Goal: Task Accomplishment & Management: Manage account settings

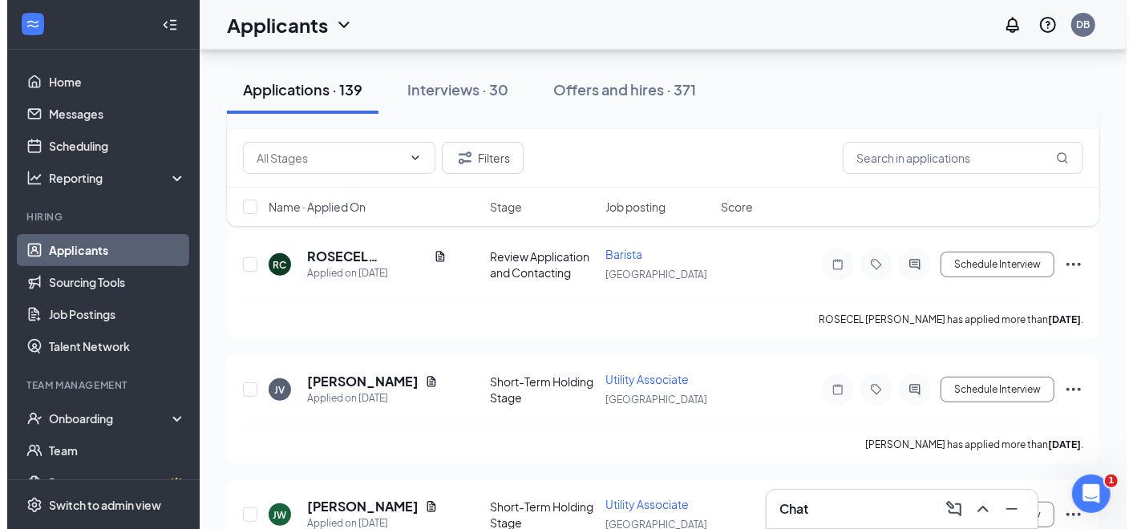
scroll to position [356, 0]
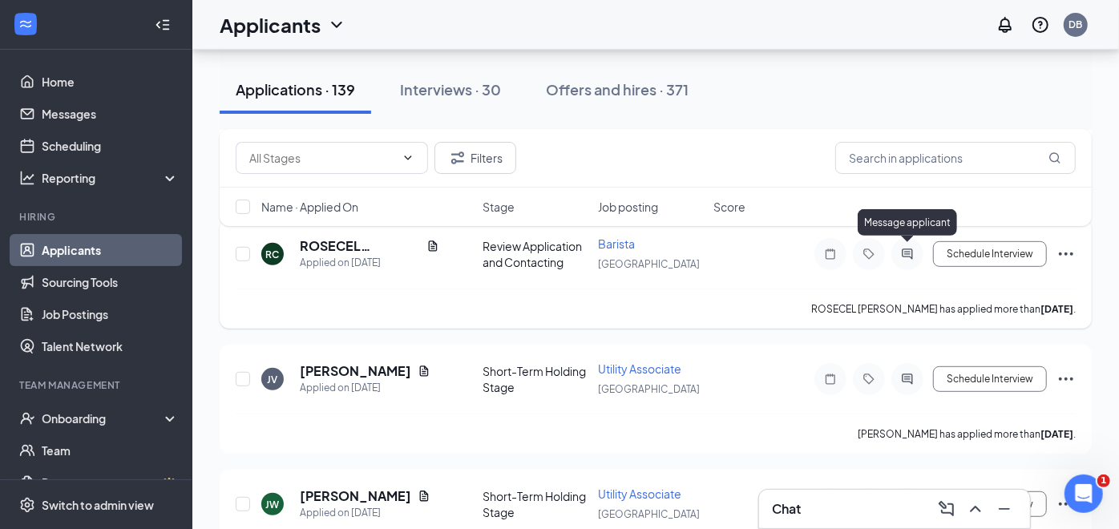
click at [910, 248] on icon "ActiveChat" at bounding box center [907, 254] width 19 height 13
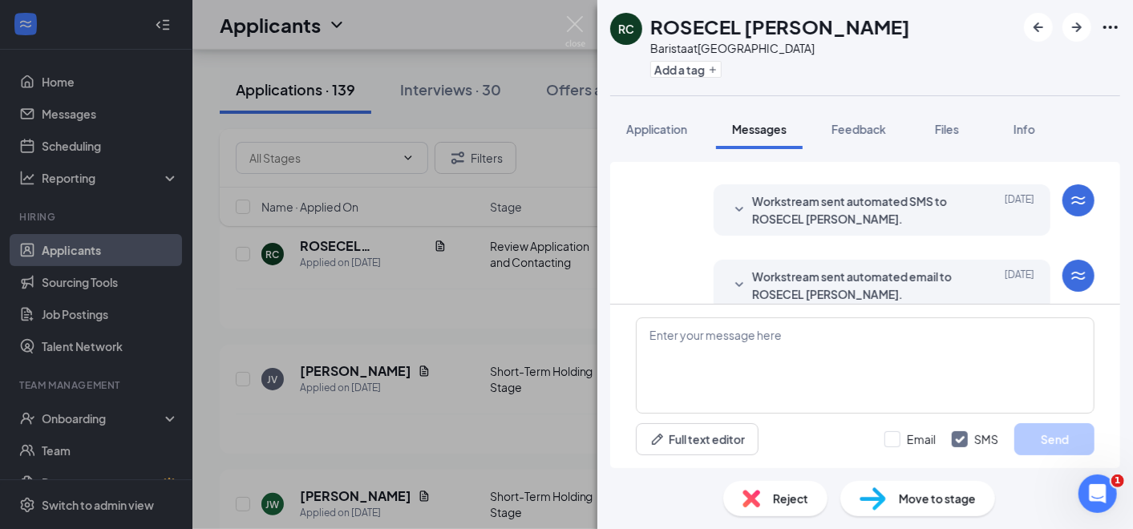
scroll to position [55, 0]
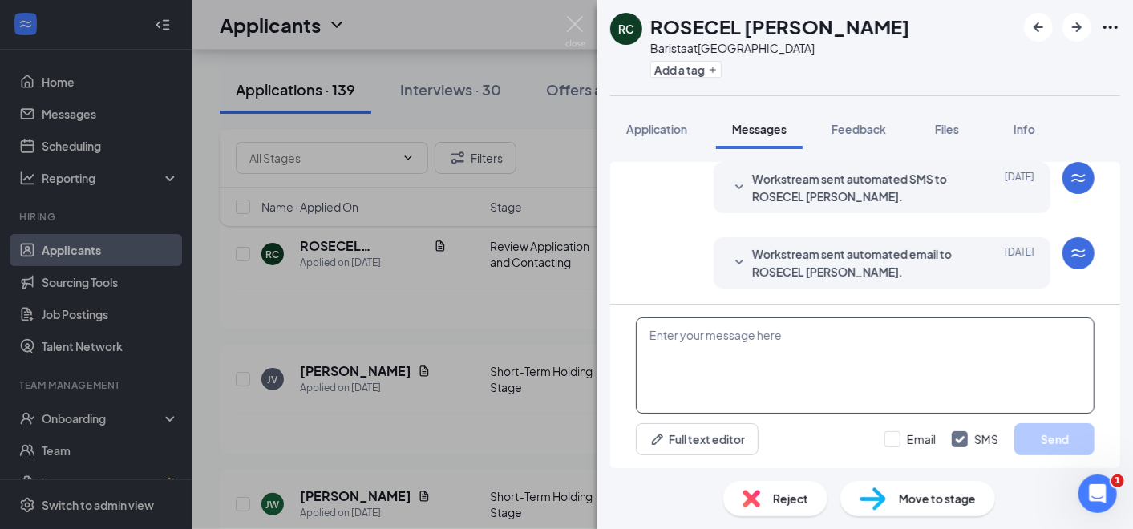
click at [687, 352] on textarea at bounding box center [865, 366] width 459 height 96
paste textarea "My name is [PERSON_NAME], and I am part of the recruitment team at EDM Ventures…"
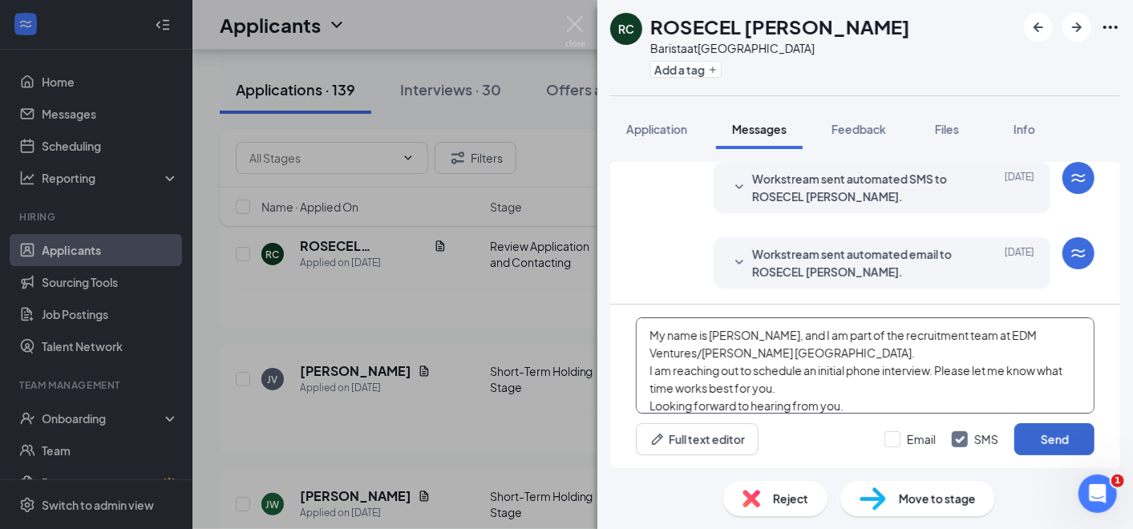
type textarea "My name is [PERSON_NAME], and I am part of the recruitment team at EDM Ventures…"
click at [1055, 435] on button "Send" at bounding box center [1054, 439] width 80 height 32
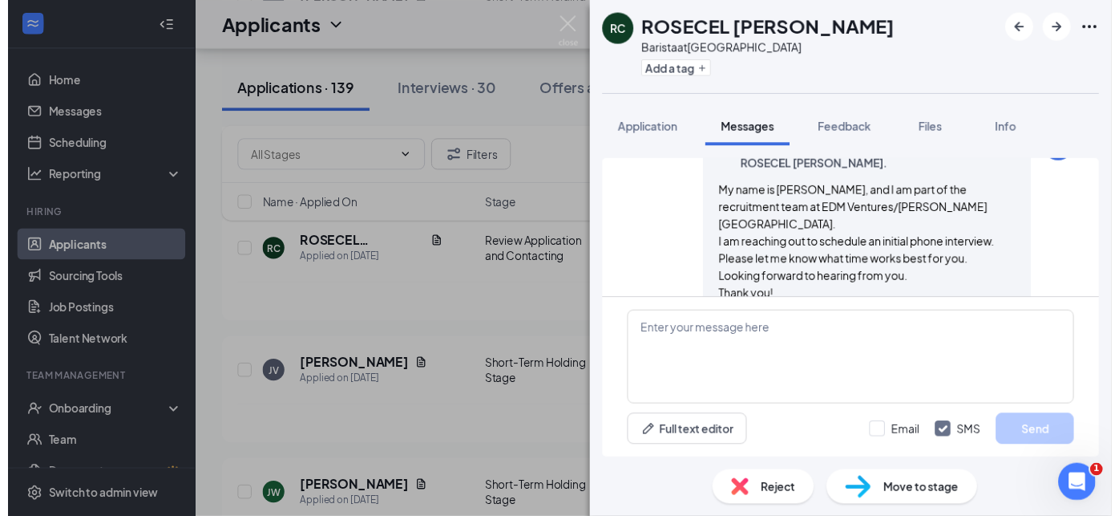
scroll to position [263, 0]
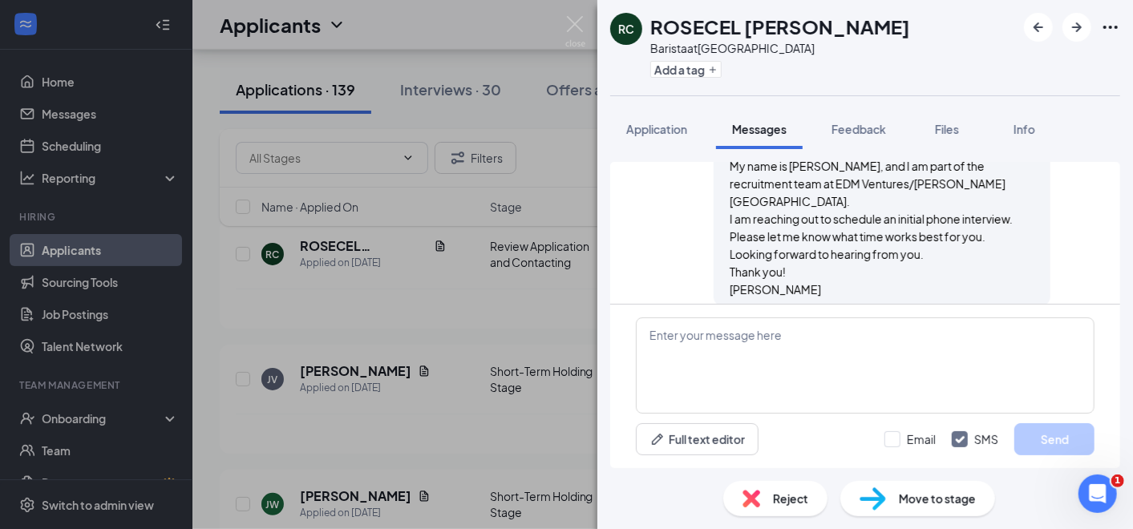
click at [436, 300] on div "RC ROSECEL [PERSON_NAME] Barista at [GEOGRAPHIC_DATA] Add a tag Application Mes…" at bounding box center [566, 264] width 1133 height 529
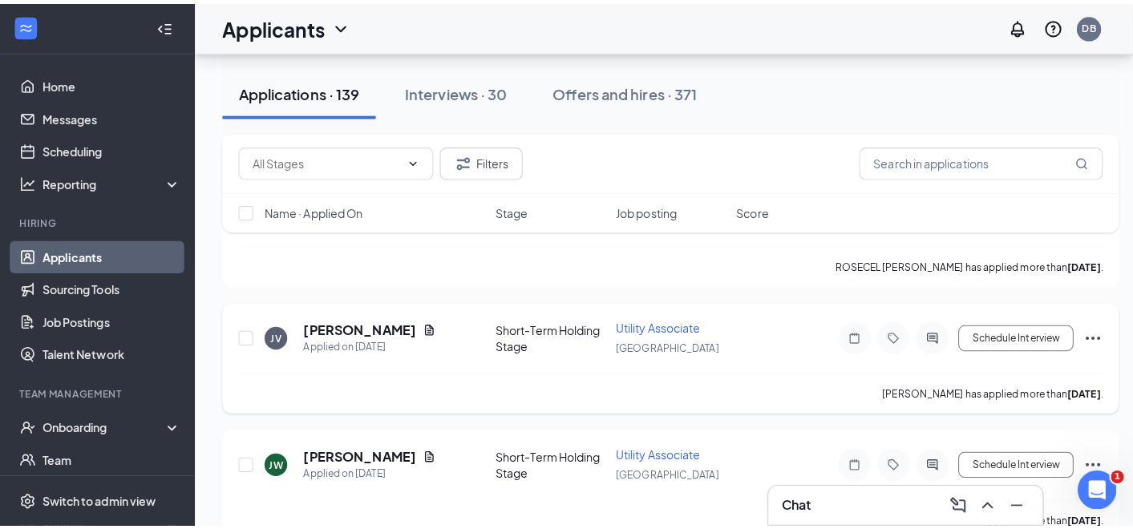
scroll to position [445, 0]
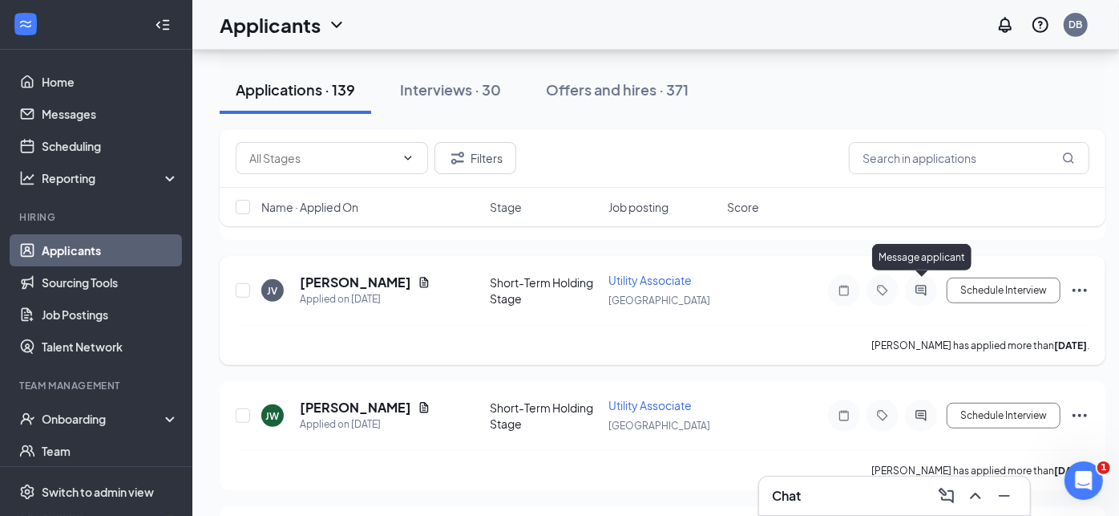
click at [927, 285] on icon "ActiveChat" at bounding box center [922, 290] width 10 height 10
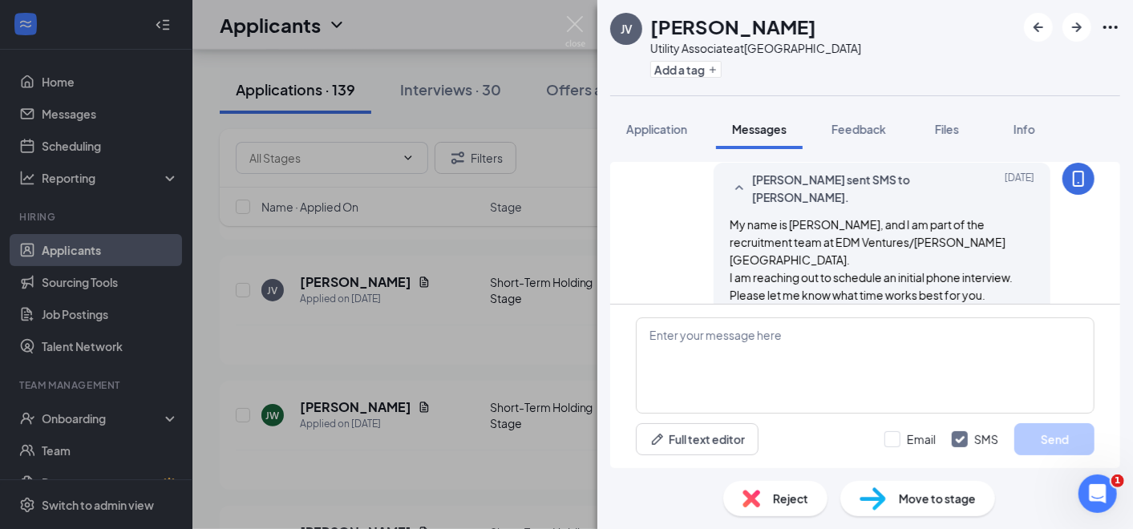
scroll to position [96, 0]
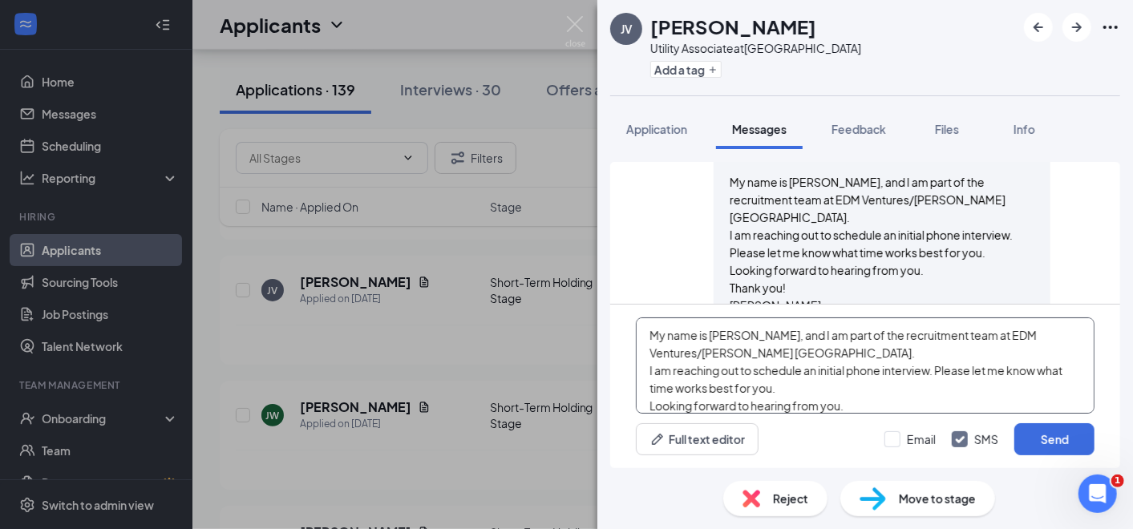
scroll to position [34, 0]
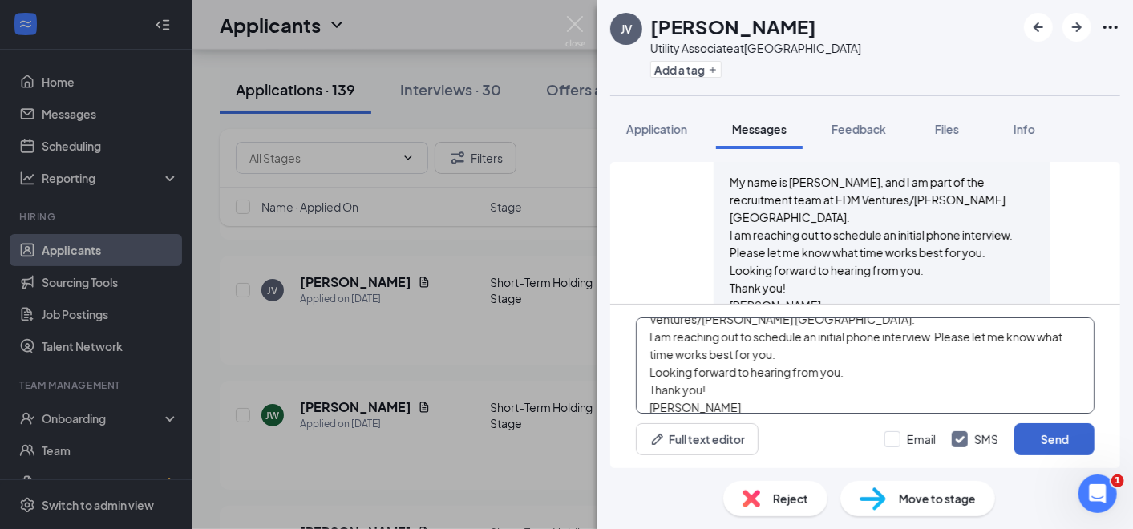
type textarea "My name is [PERSON_NAME], and I am part of the recruitment team at EDM Ventures…"
click at [1035, 441] on button "Send" at bounding box center [1054, 439] width 80 height 32
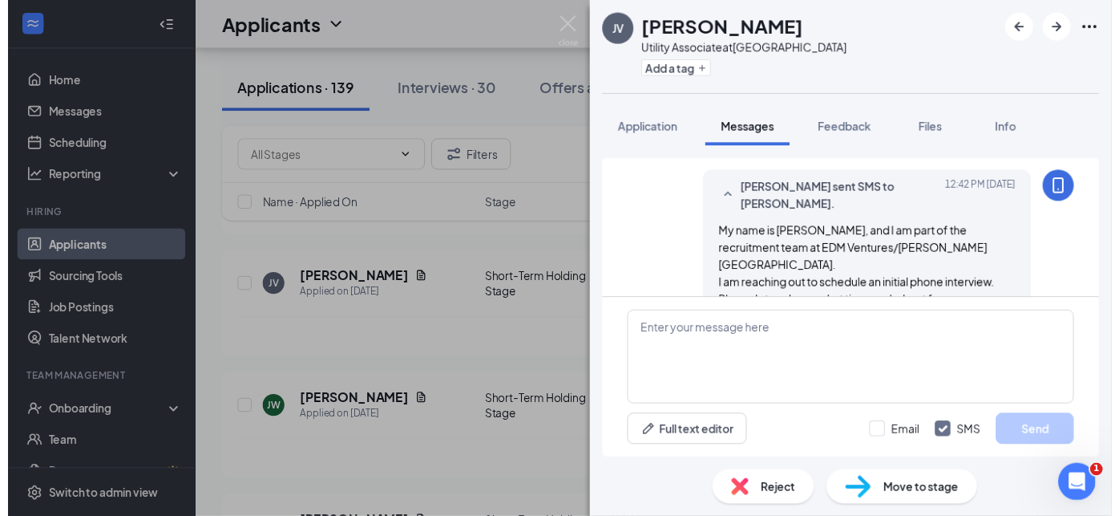
scroll to position [289, 0]
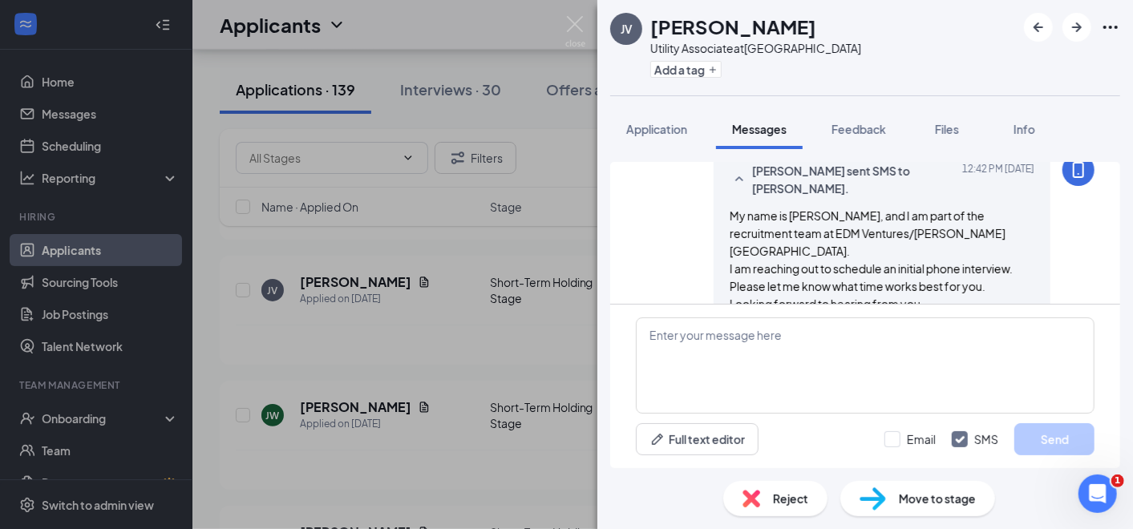
click at [472, 330] on div "JV [PERSON_NAME] Utility Associate at [GEOGRAPHIC_DATA] Add a tag Application M…" at bounding box center [566, 264] width 1133 height 529
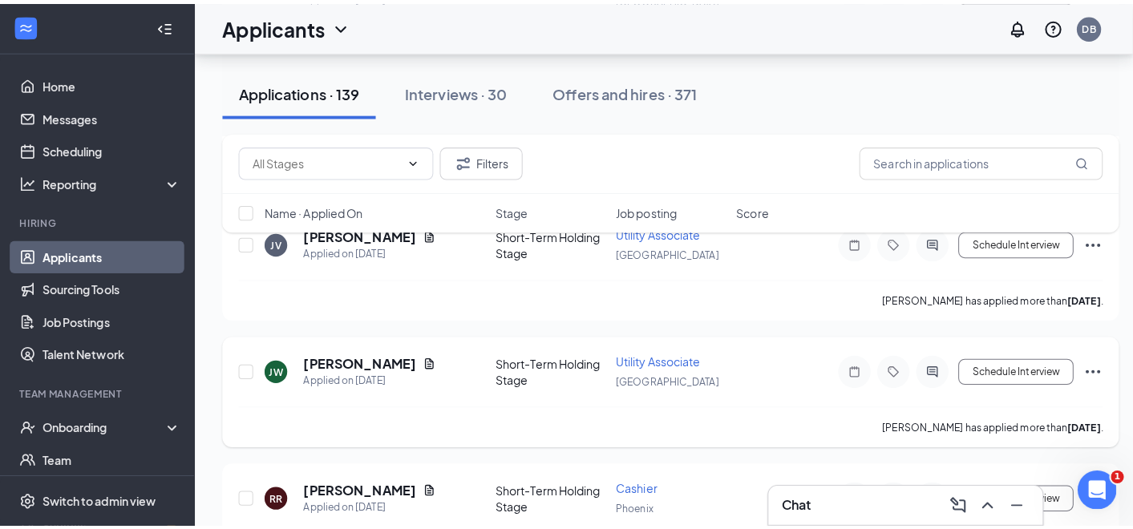
scroll to position [534, 0]
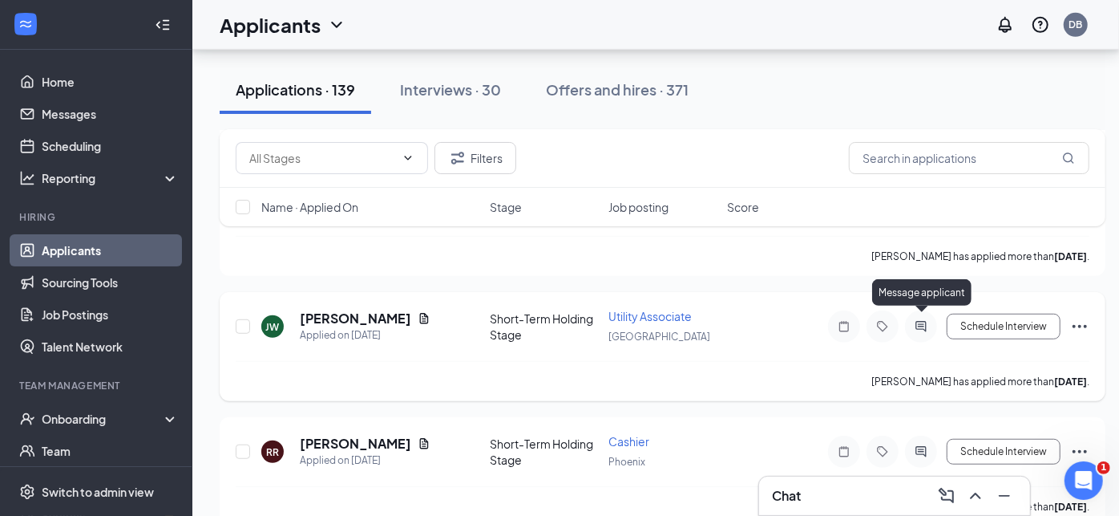
click at [923, 320] on icon "ActiveChat" at bounding box center [921, 326] width 19 height 13
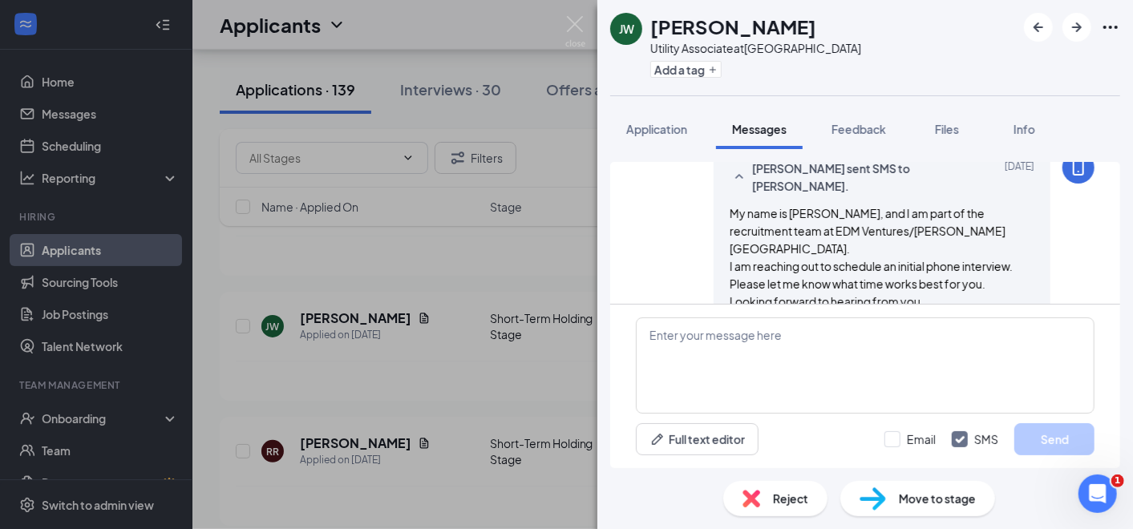
scroll to position [112, 0]
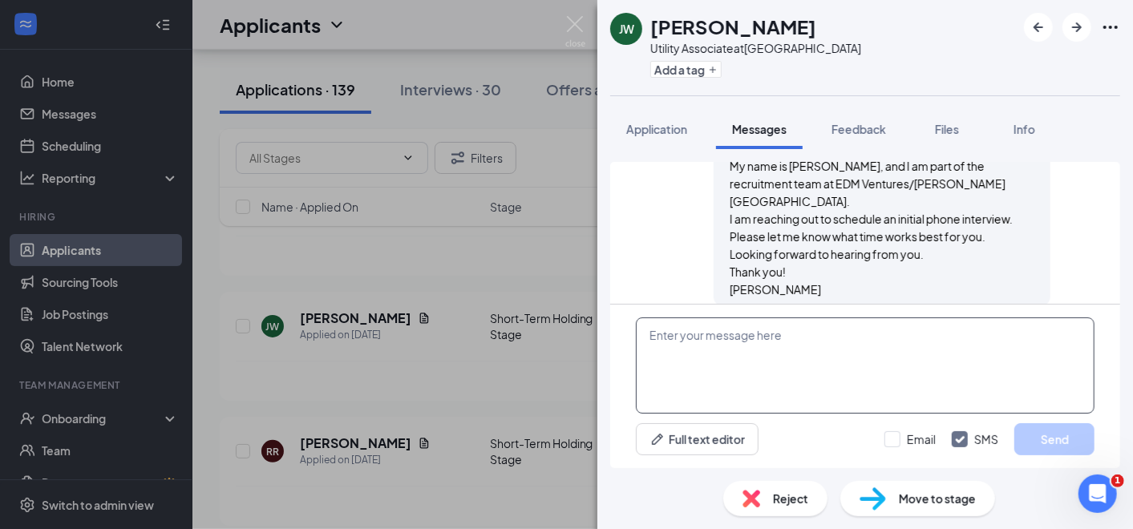
paste textarea "My name is [PERSON_NAME], and I am part of the recruitment team at EDM Ventures…"
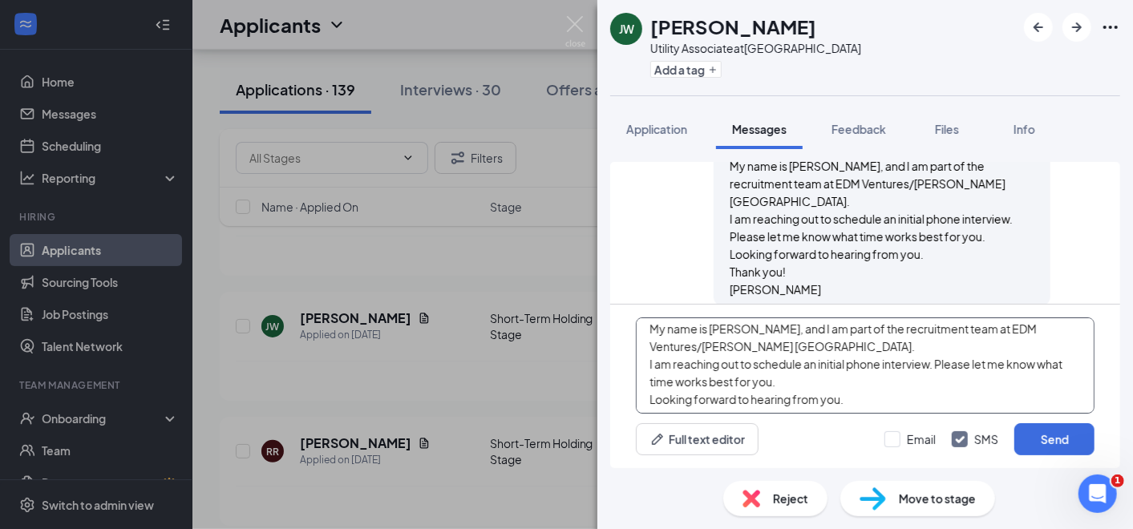
scroll to position [0, 0]
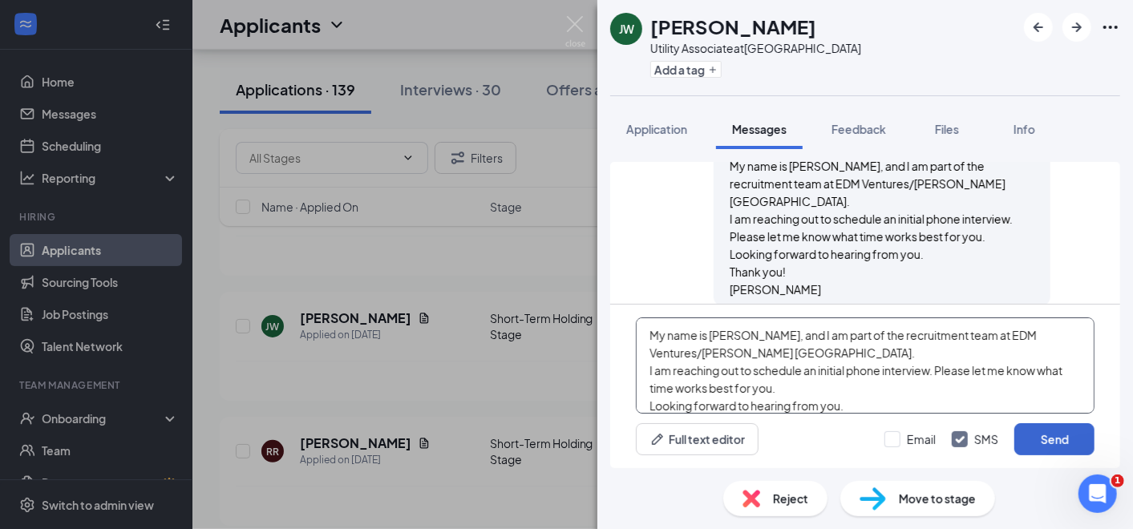
type textarea "My name is [PERSON_NAME], and I am part of the recruitment team at EDM Ventures…"
click at [1054, 439] on button "Send" at bounding box center [1054, 439] width 80 height 32
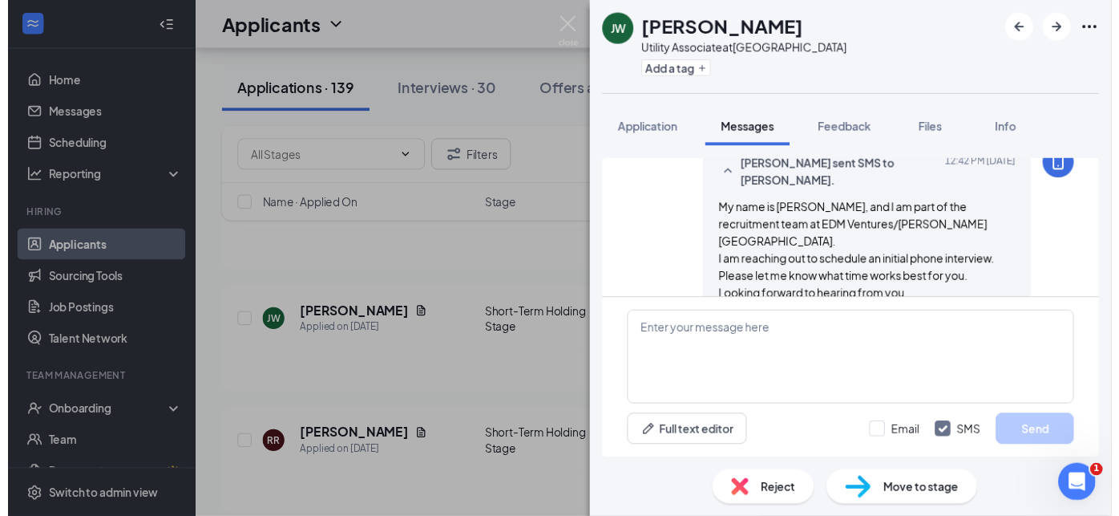
scroll to position [321, 0]
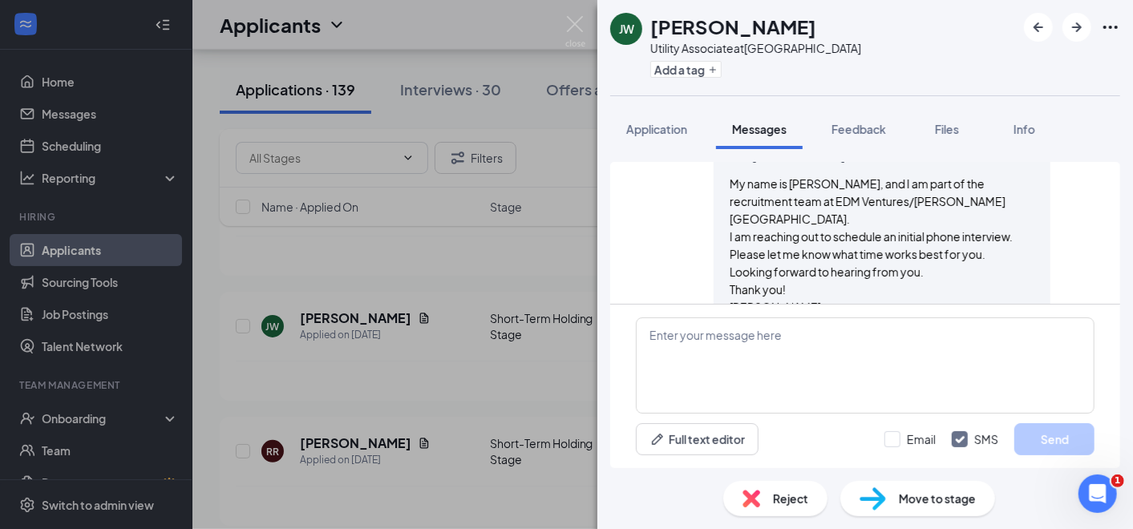
click at [380, 366] on div "[PERSON_NAME] Utility Associate at [GEOGRAPHIC_DATA] Add a tag Application Mess…" at bounding box center [566, 264] width 1133 height 529
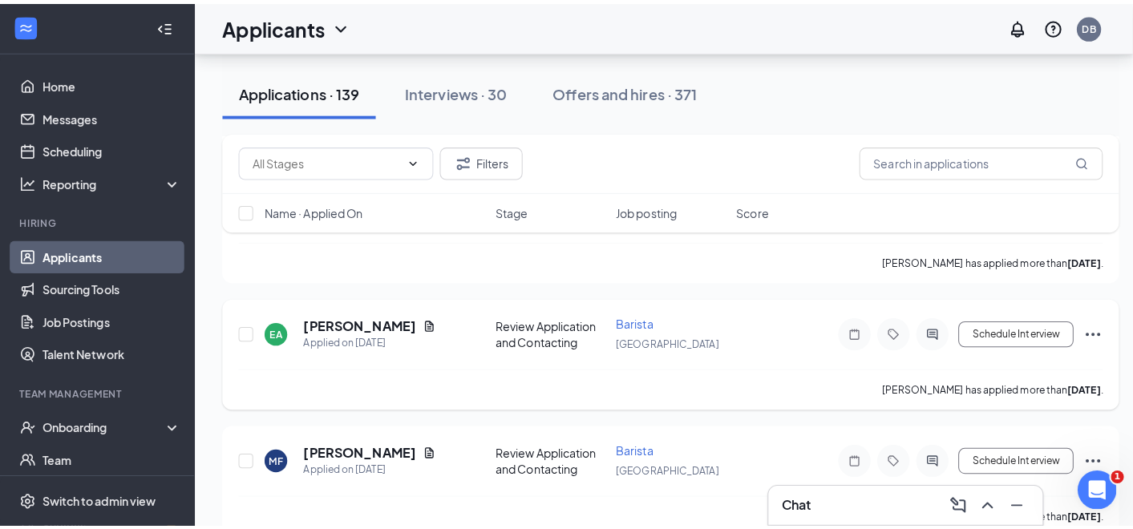
scroll to position [1158, 0]
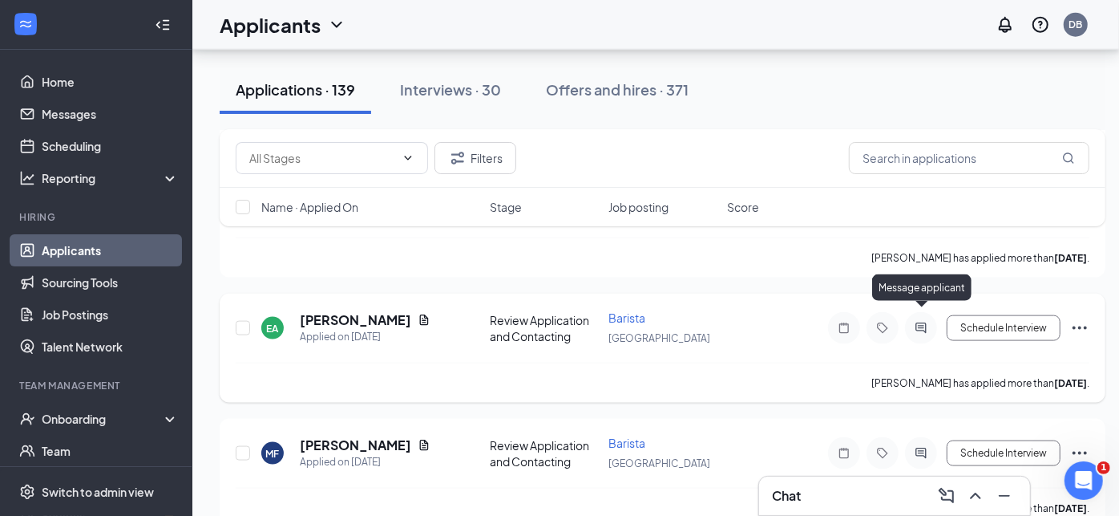
click at [919, 322] on icon "ActiveChat" at bounding box center [921, 328] width 19 height 13
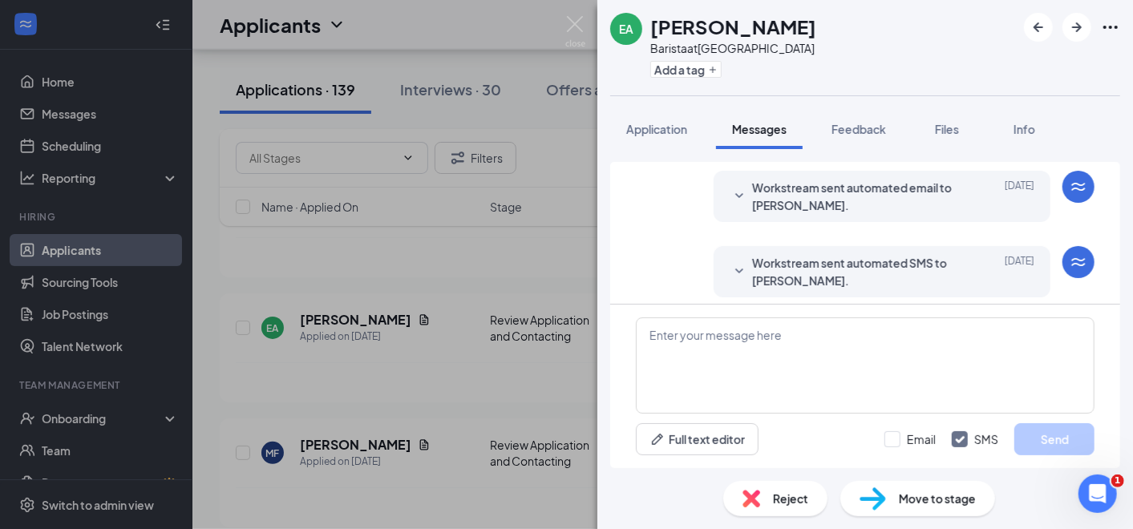
scroll to position [55, 0]
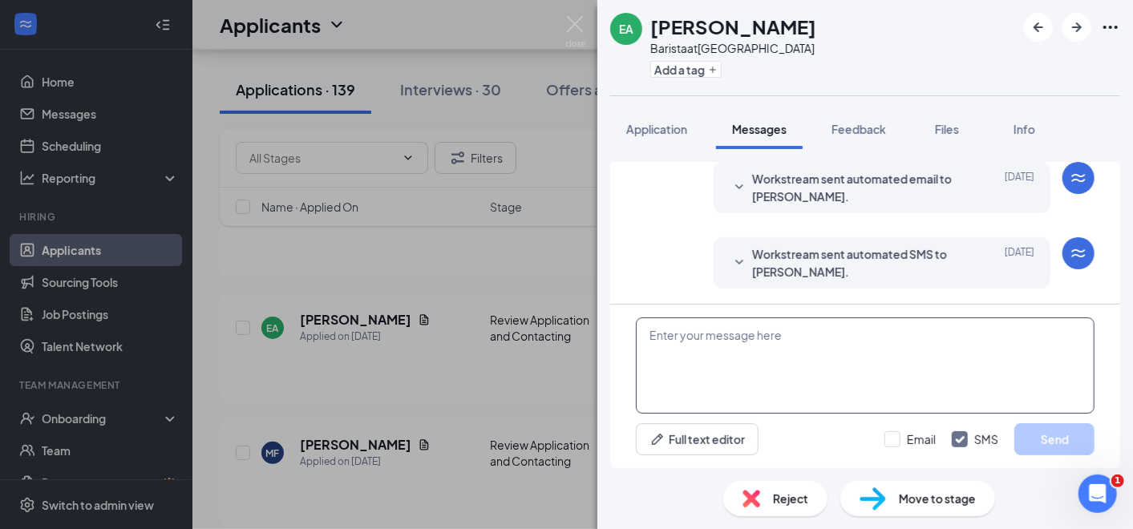
paste textarea "My name is [PERSON_NAME], and I am part of the recruitment team at EDM Ventures…"
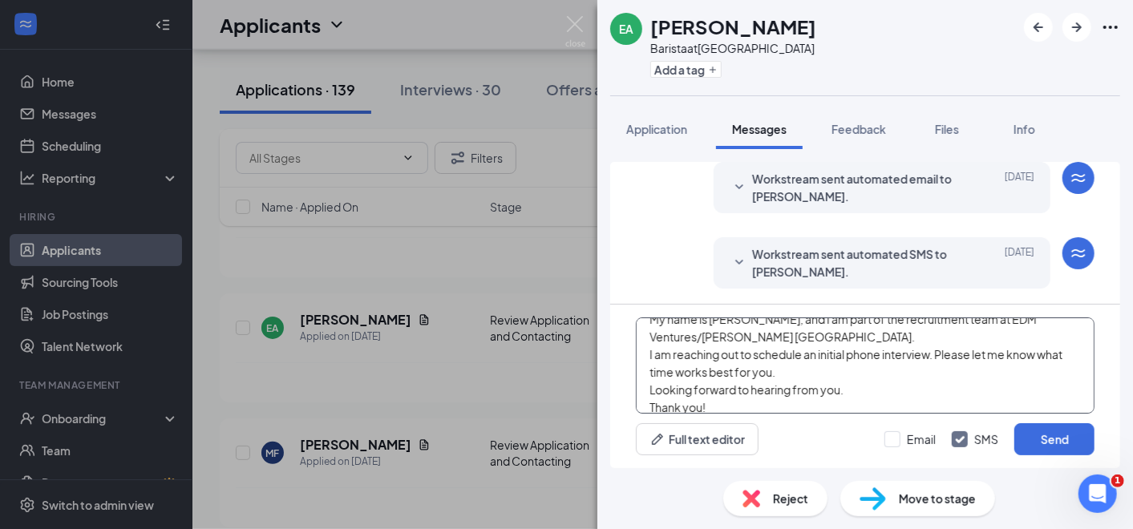
scroll to position [0, 0]
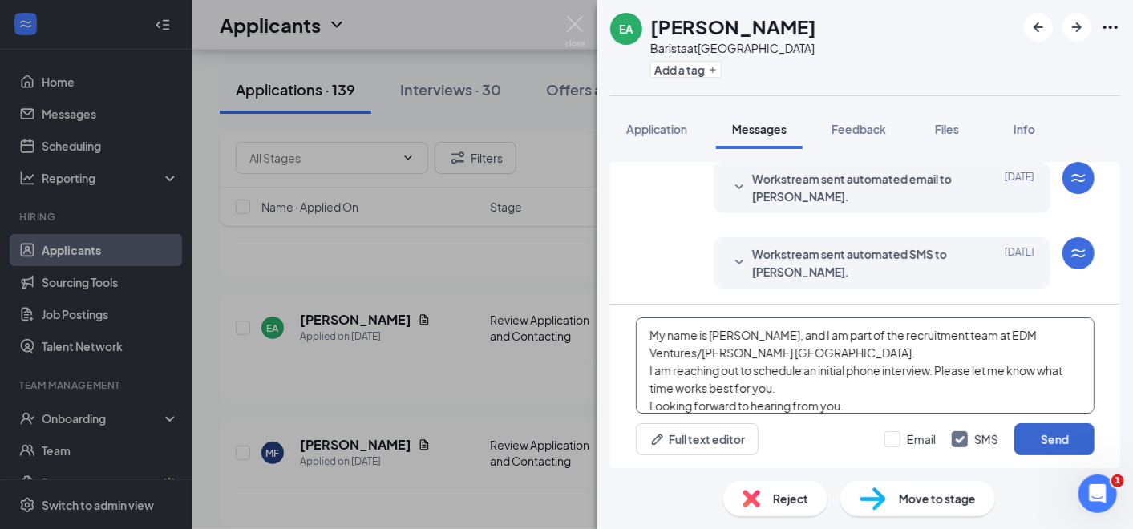
type textarea "My name is [PERSON_NAME], and I am part of the recruitment team at EDM Ventures…"
click at [1040, 438] on button "Send" at bounding box center [1054, 439] width 80 height 32
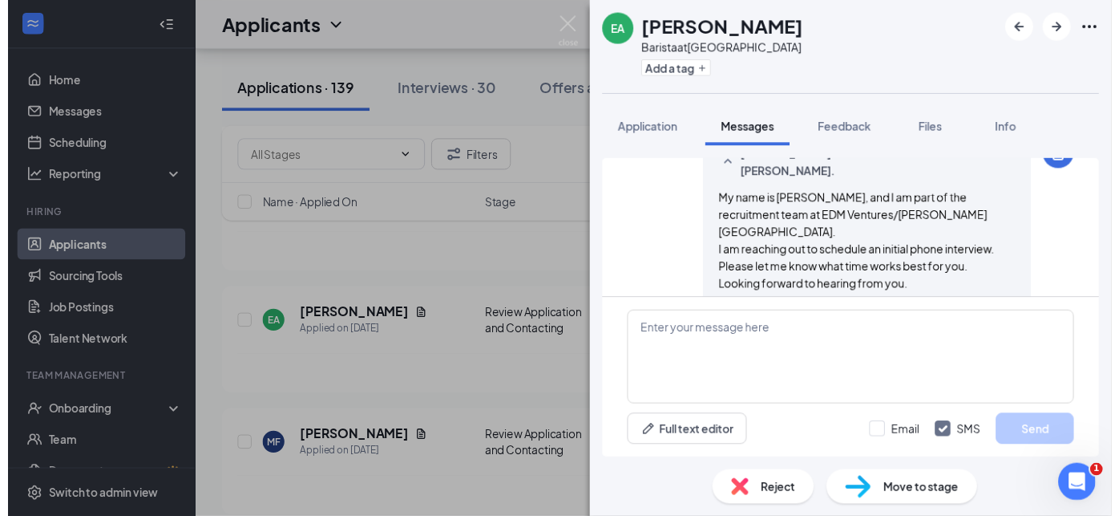
scroll to position [247, 0]
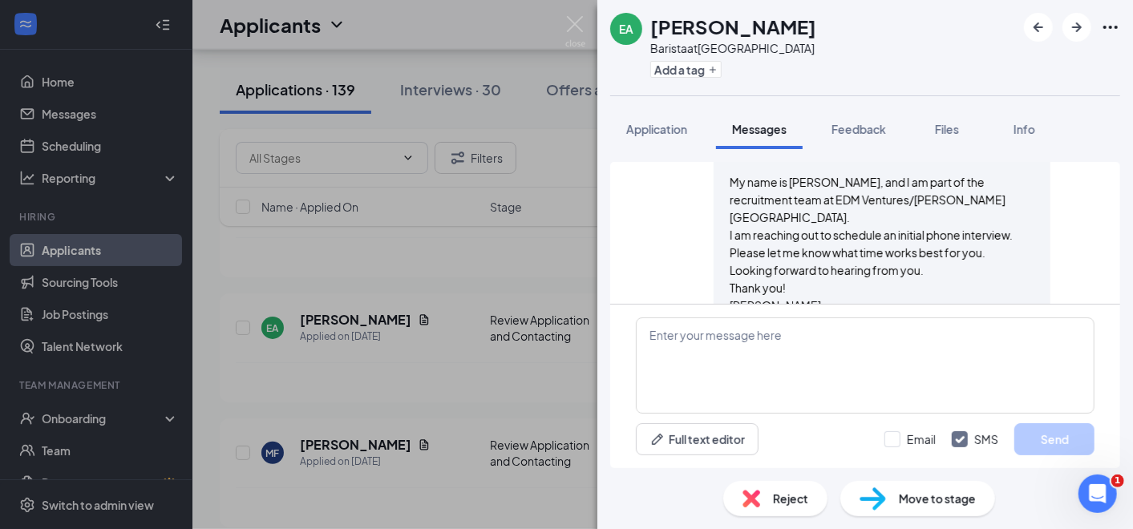
click at [497, 354] on div "EA [PERSON_NAME] at [GEOGRAPHIC_DATA] Add a tag Application Messages Feedback F…" at bounding box center [566, 264] width 1133 height 529
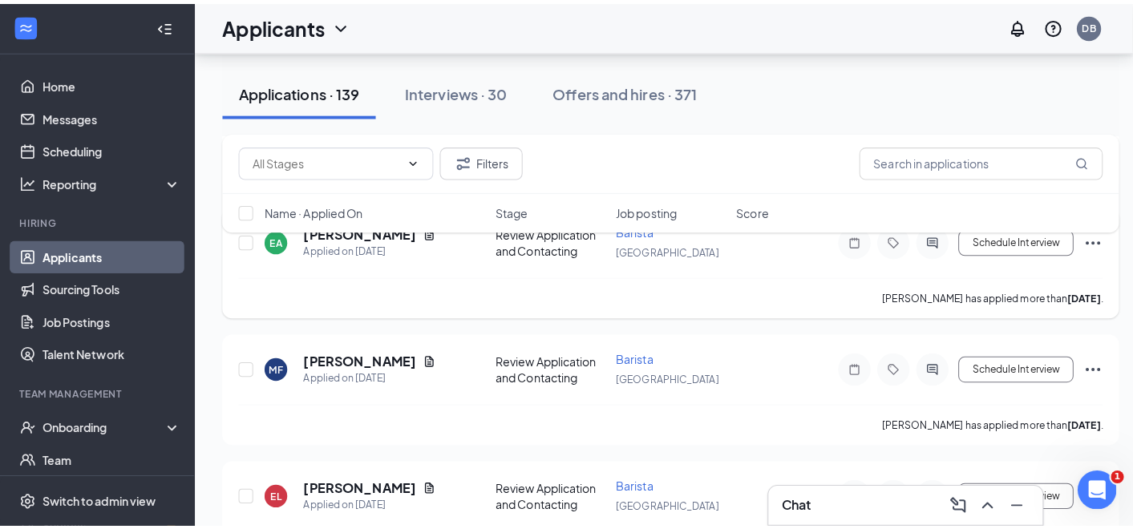
scroll to position [1336, 0]
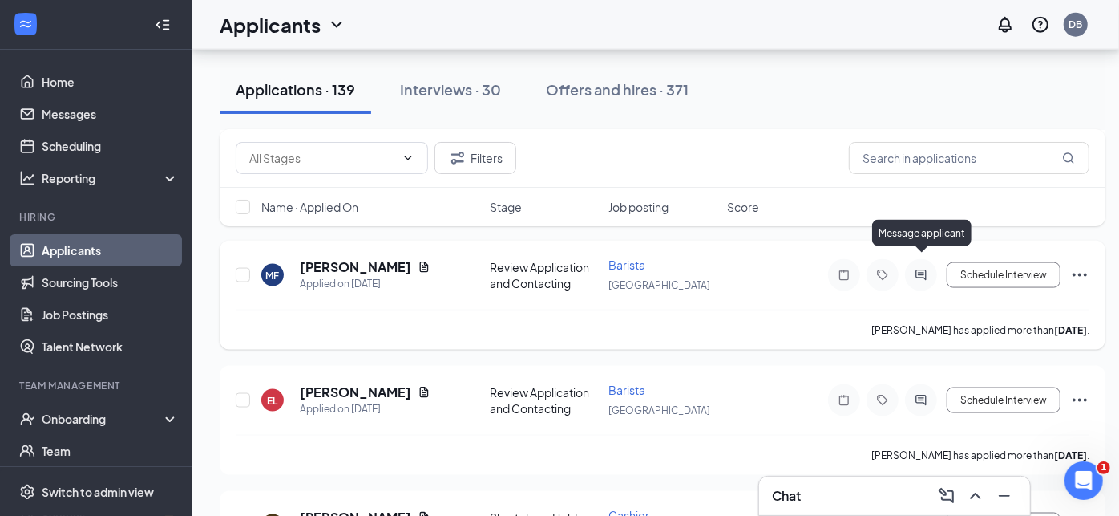
click at [921, 269] on icon "ActiveChat" at bounding box center [921, 275] width 19 height 13
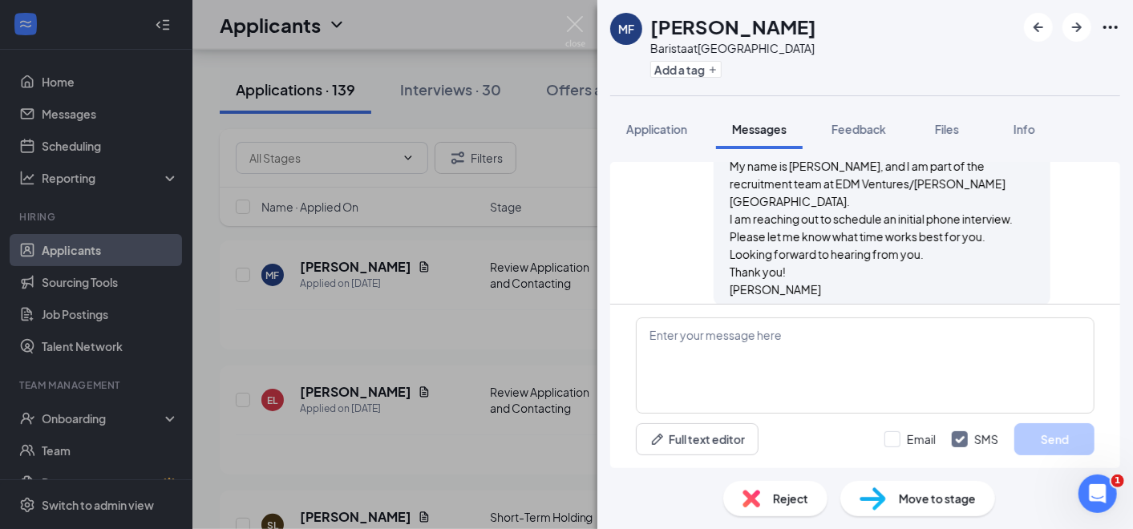
drag, startPoint x: 669, startPoint y: 327, endPoint x: 980, endPoint y: 222, distance: 328.4
click at [980, 222] on div "My name is [PERSON_NAME], and I am part of the recruitment team at EDM Ventures…" at bounding box center [882, 227] width 305 height 141
click at [422, 350] on div "MF [PERSON_NAME] at [GEOGRAPHIC_DATA] Add a tag Application Messages Feedback F…" at bounding box center [566, 264] width 1133 height 529
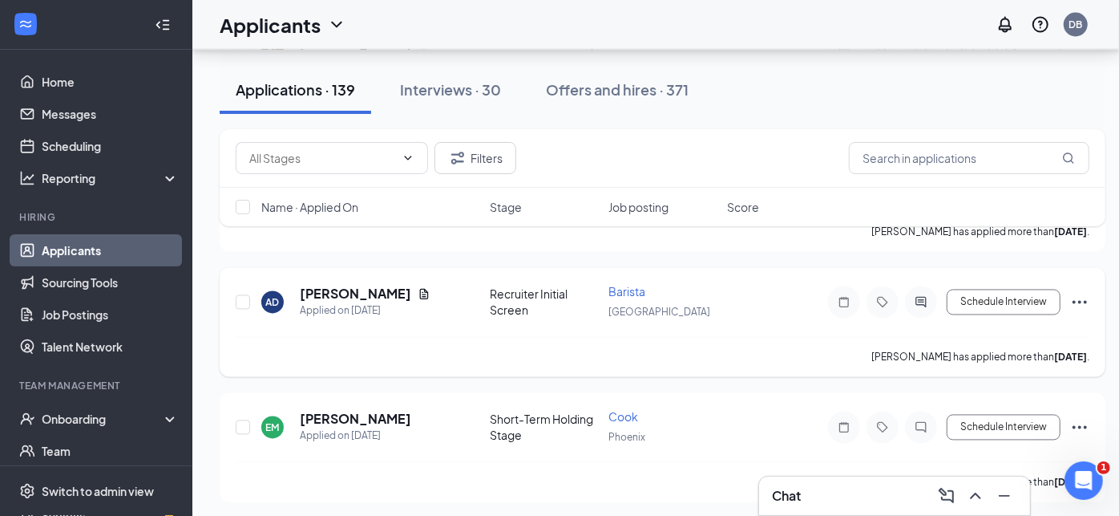
scroll to position [1782, 0]
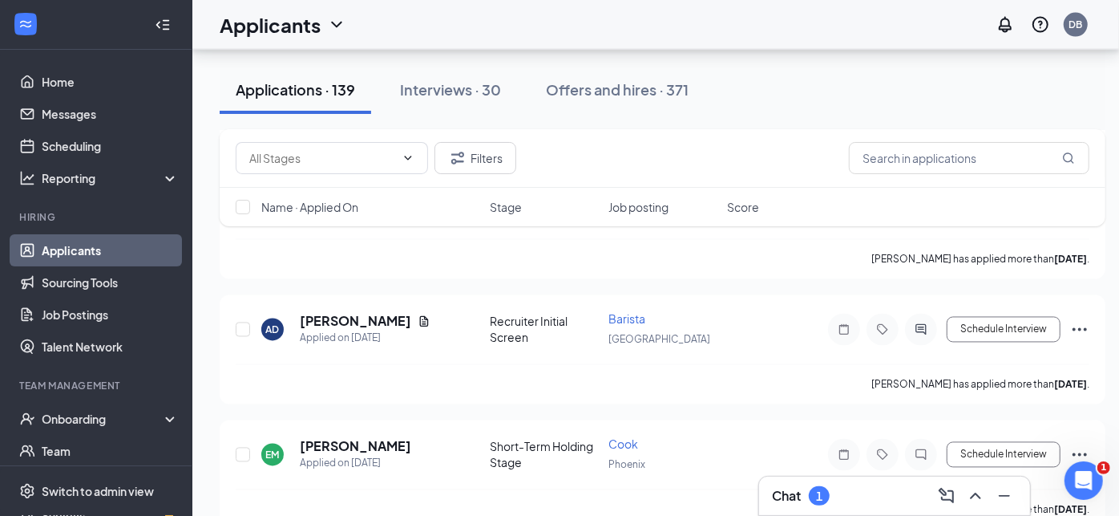
click at [827, 501] on div "1" at bounding box center [819, 495] width 21 height 19
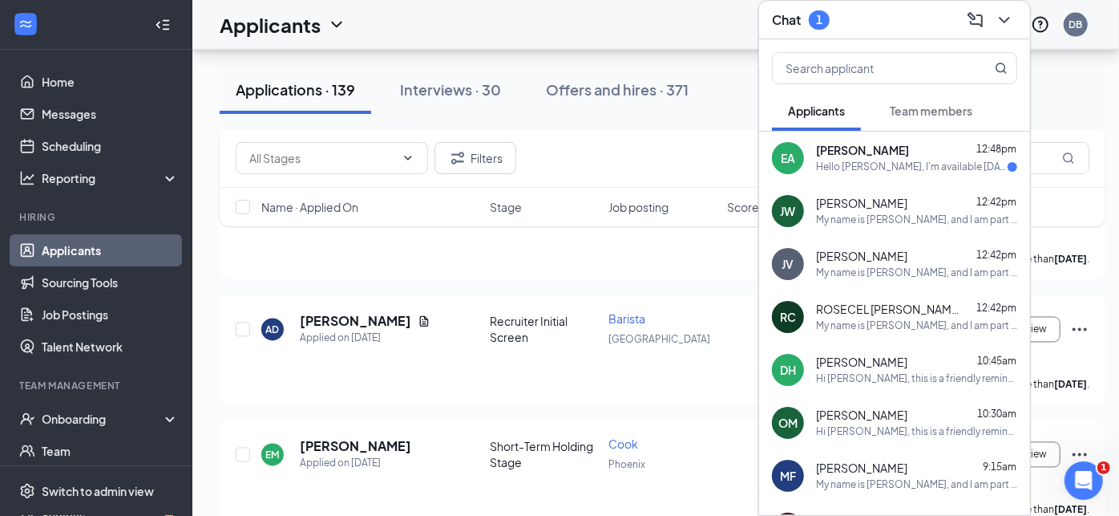
click at [857, 143] on span "[PERSON_NAME]" at bounding box center [862, 151] width 93 height 16
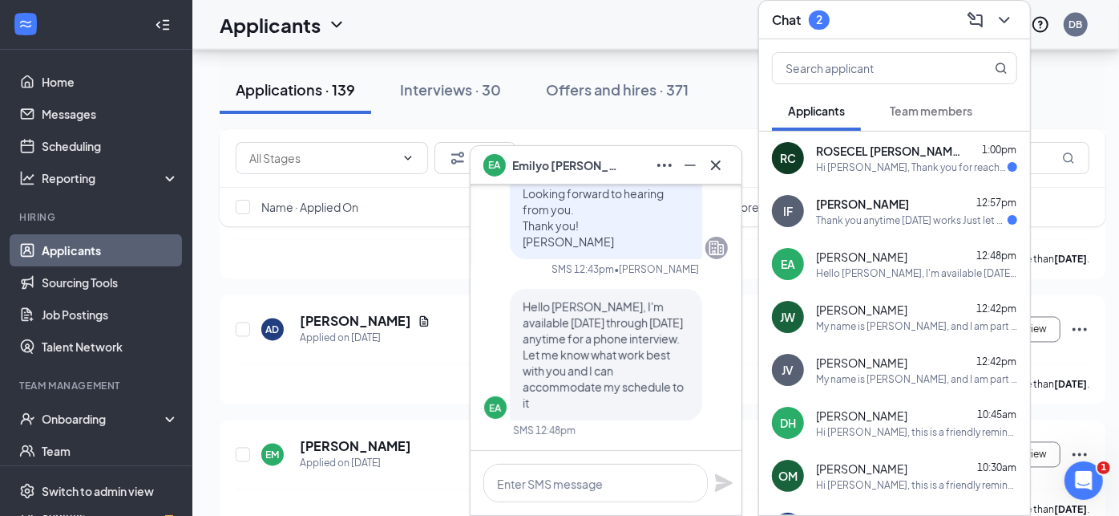
scroll to position [1871, 0]
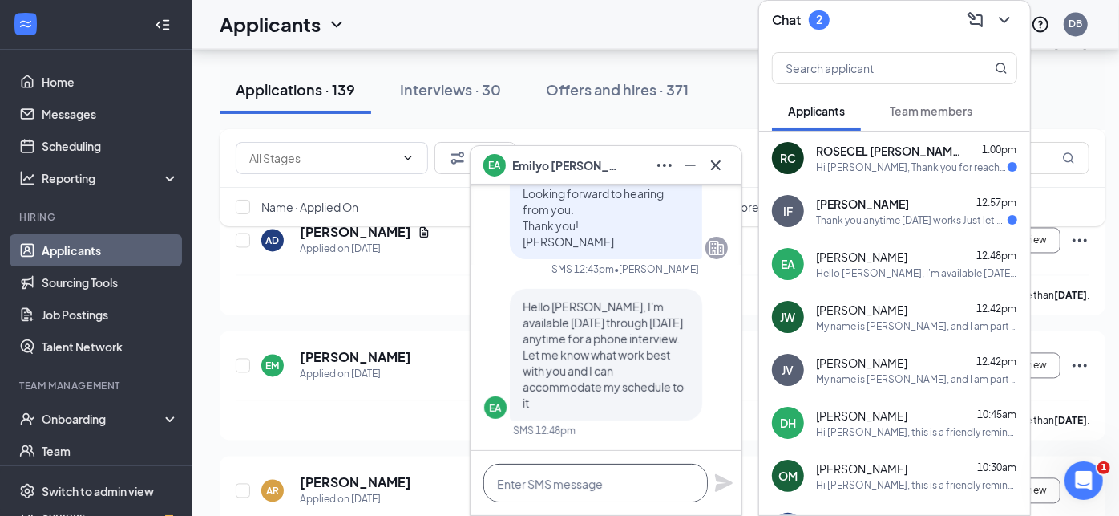
click at [584, 483] on textarea at bounding box center [596, 483] width 225 height 38
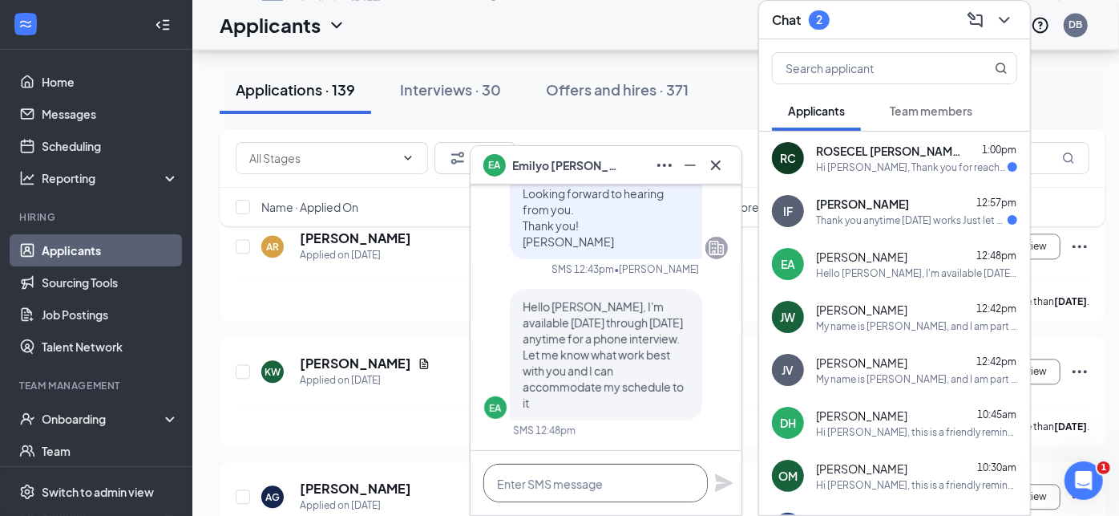
scroll to position [2227, 0]
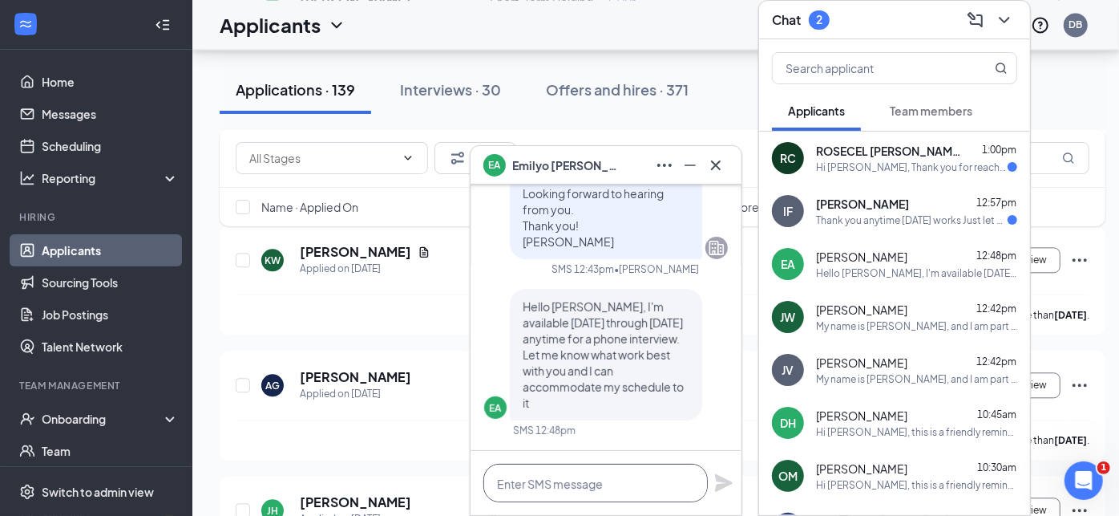
click at [564, 485] on textarea at bounding box center [596, 483] width 225 height 38
type textarea "I"
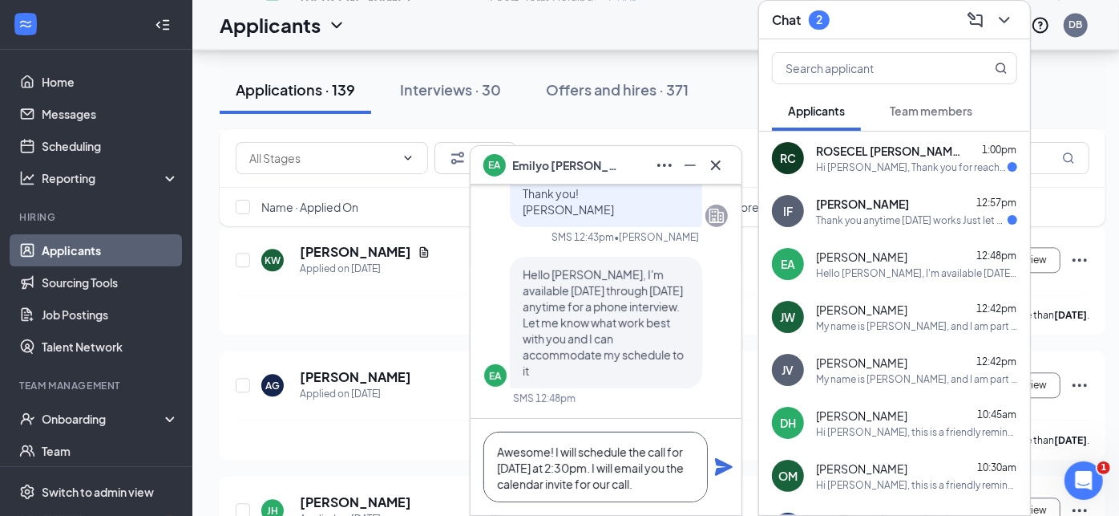
type textarea "Awesome! I will schedule the call for [DATE] at 2:30pm. I will email you the ca…"
click at [721, 459] on icon "Plane" at bounding box center [723, 466] width 19 height 19
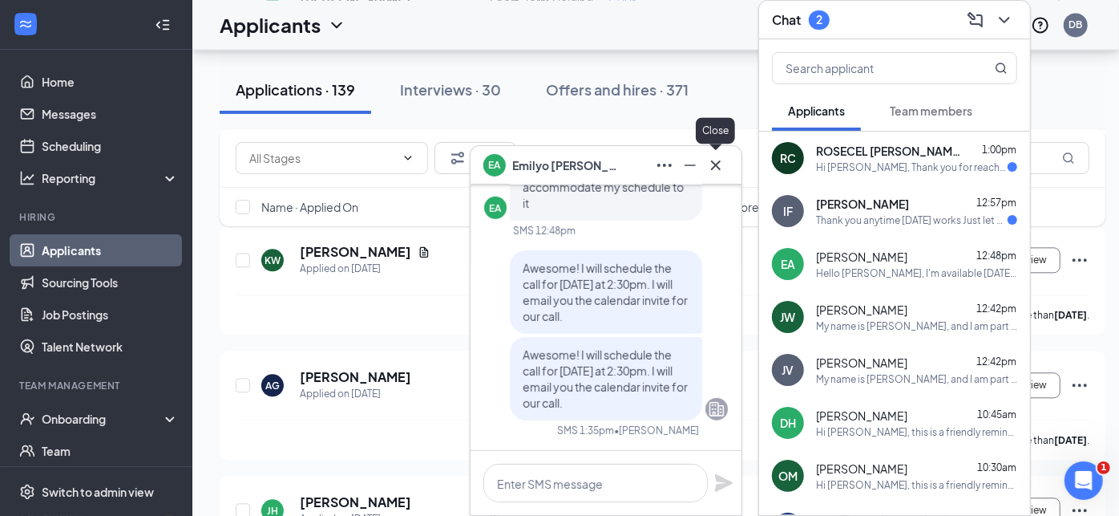
click at [711, 164] on icon "Cross" at bounding box center [715, 165] width 19 height 19
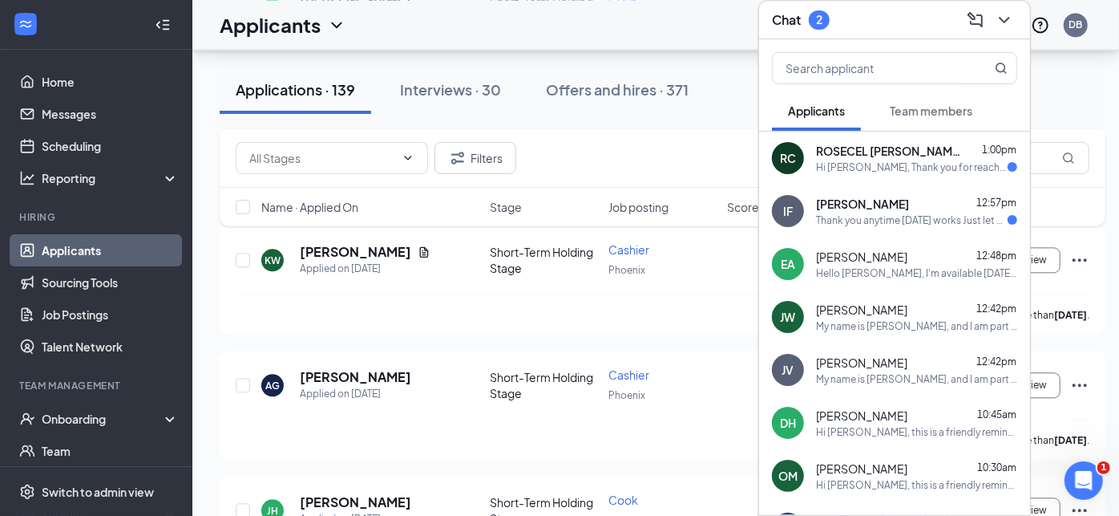
click at [999, 10] on icon "ChevronDown" at bounding box center [1004, 19] width 19 height 19
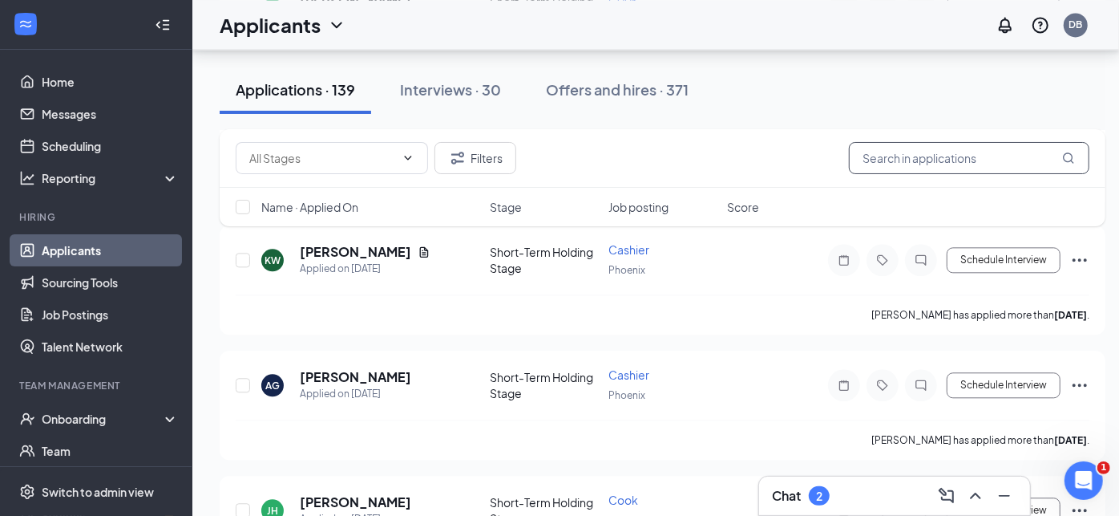
click at [948, 163] on input "text" at bounding box center [969, 158] width 241 height 32
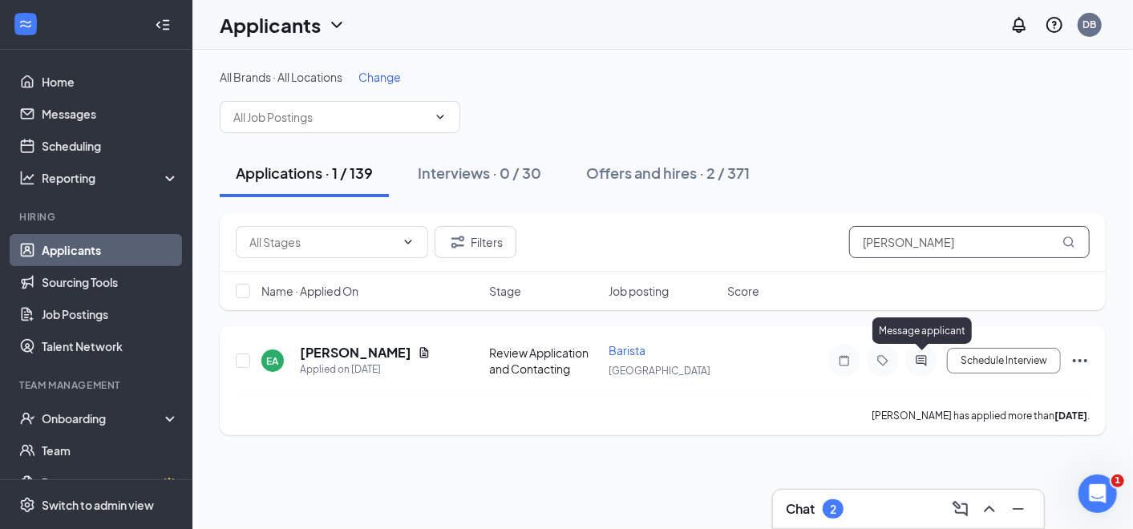
type input "[PERSON_NAME]"
click at [921, 354] on icon "ActiveChat" at bounding box center [921, 360] width 19 height 13
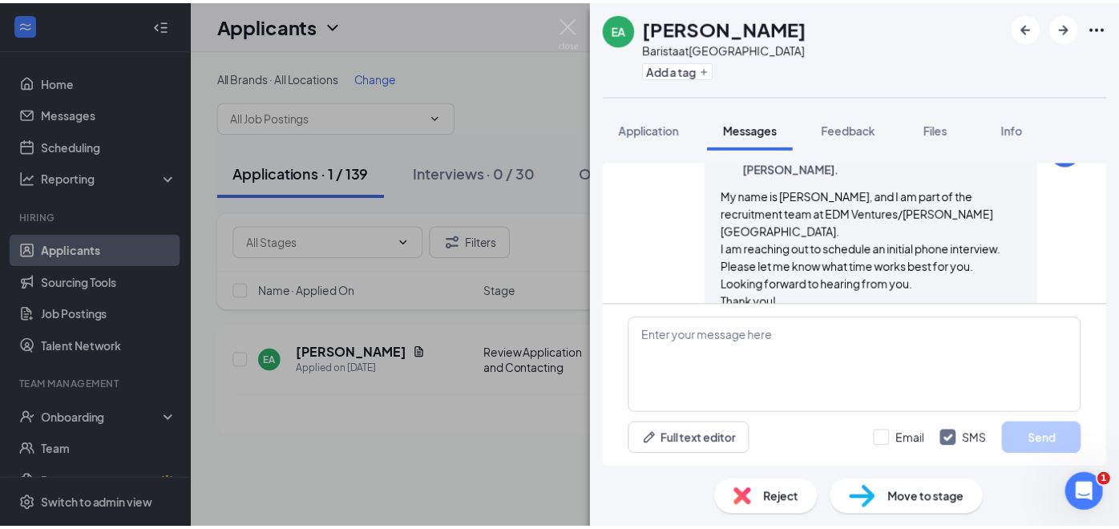
scroll to position [472, 0]
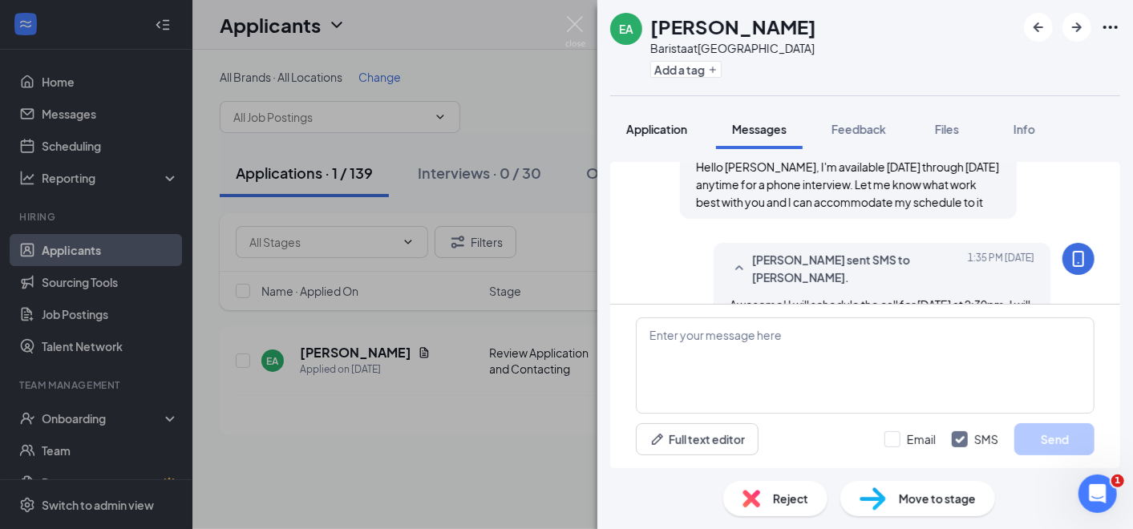
click at [662, 122] on span "Application" at bounding box center [656, 129] width 61 height 14
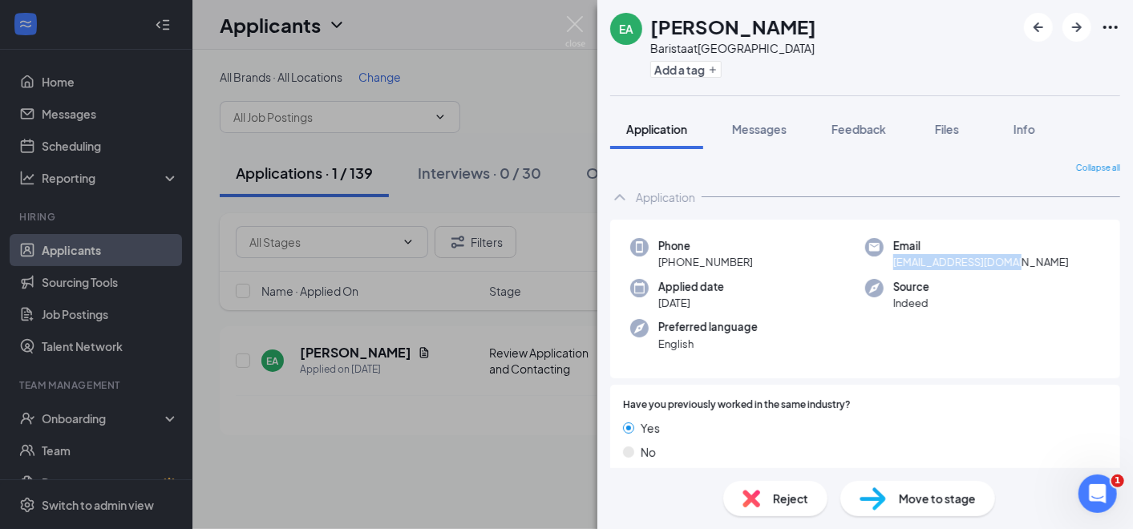
drag, startPoint x: 1010, startPoint y: 261, endPoint x: 884, endPoint y: 265, distance: 126.8
click at [884, 265] on div "Email [EMAIL_ADDRESS][DOMAIN_NAME]" at bounding box center [982, 254] width 235 height 33
copy span "[EMAIL_ADDRESS][DOMAIN_NAME]"
click at [933, 499] on span "Move to stage" at bounding box center [937, 499] width 77 height 18
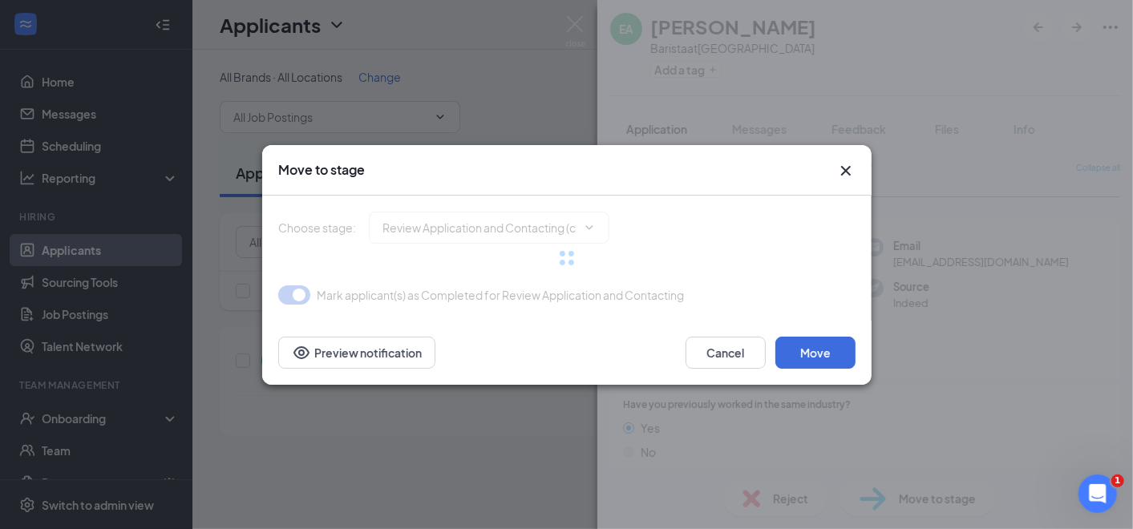
type input "Recruiter Initial Screen (next stage)"
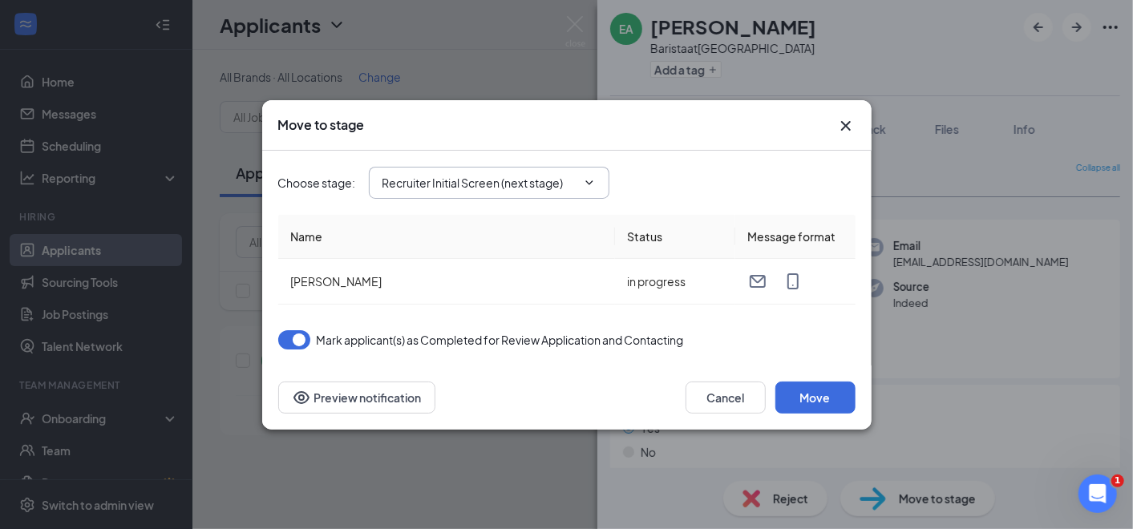
click at [589, 180] on icon "ChevronDown" at bounding box center [589, 182] width 13 height 13
click at [827, 403] on button "Move" at bounding box center [815, 398] width 80 height 32
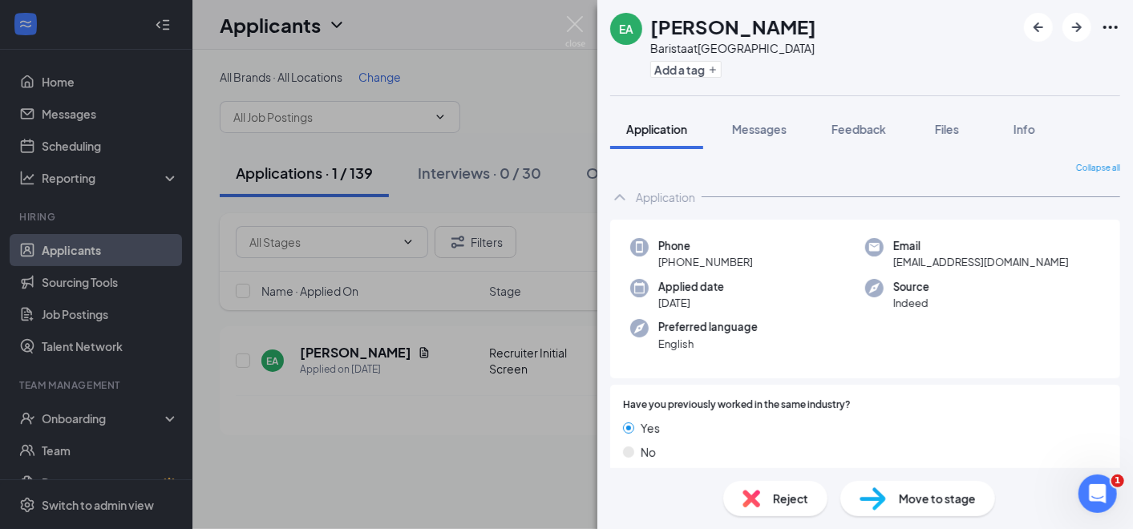
click at [508, 378] on div "EA [PERSON_NAME] at [GEOGRAPHIC_DATA] Add a tag Application Messages Feedback F…" at bounding box center [566, 264] width 1133 height 529
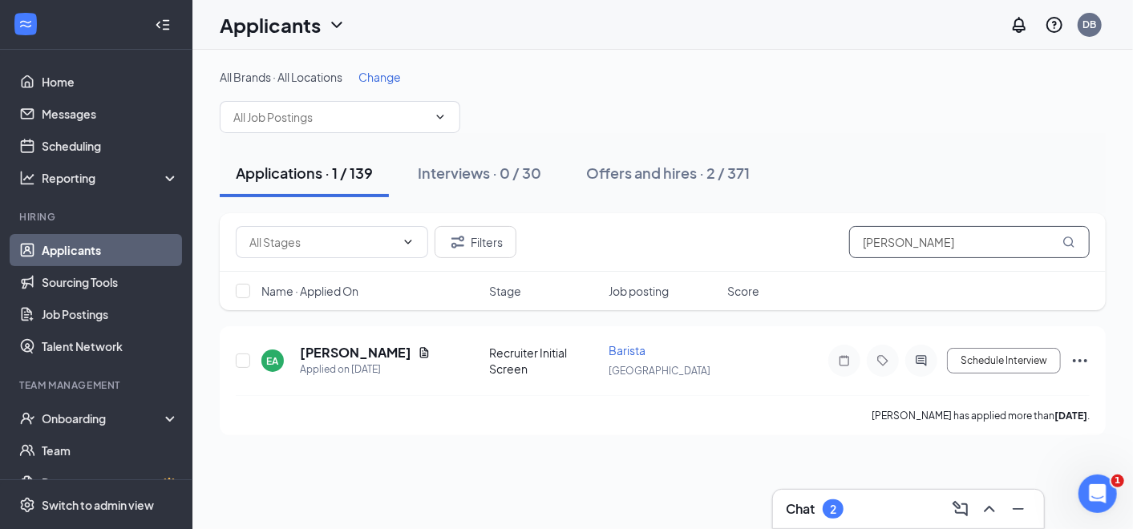
drag, startPoint x: 893, startPoint y: 245, endPoint x: 851, endPoint y: 257, distance: 44.4
click at [852, 255] on input "[PERSON_NAME]" at bounding box center [969, 242] width 241 height 32
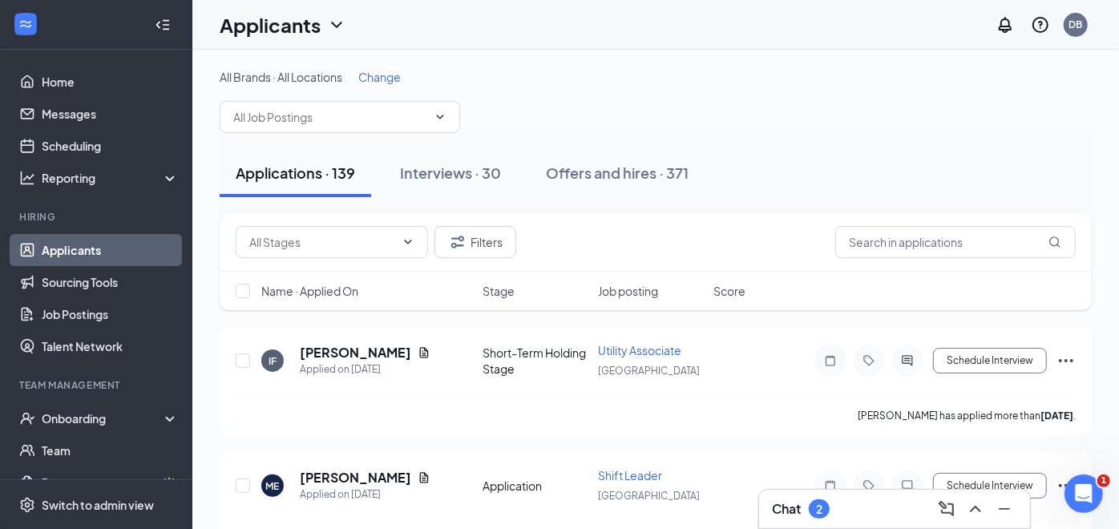
click at [852, 504] on div "Chat 2" at bounding box center [894, 509] width 245 height 26
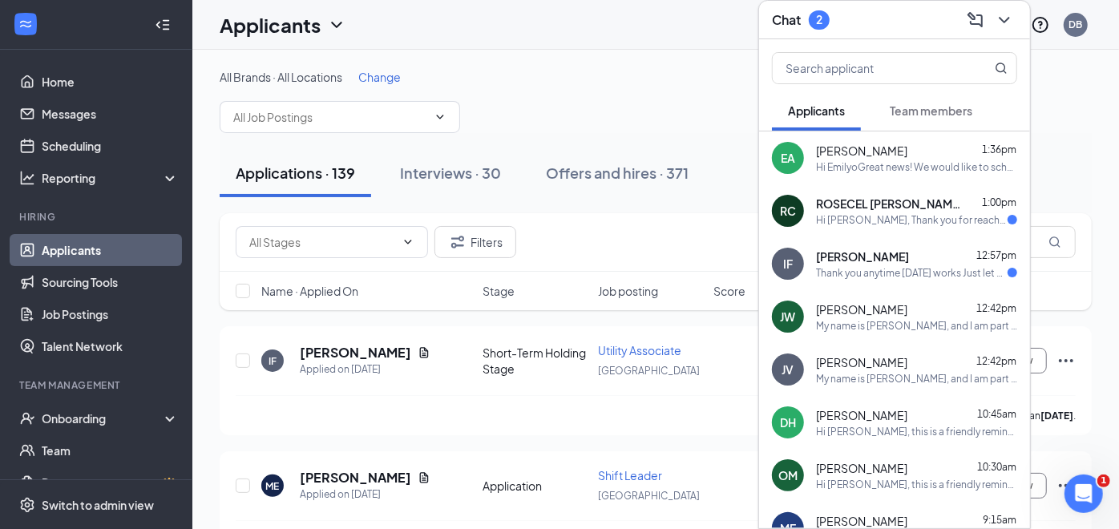
click at [851, 199] on span "ROSECEL [PERSON_NAME]" at bounding box center [888, 204] width 144 height 16
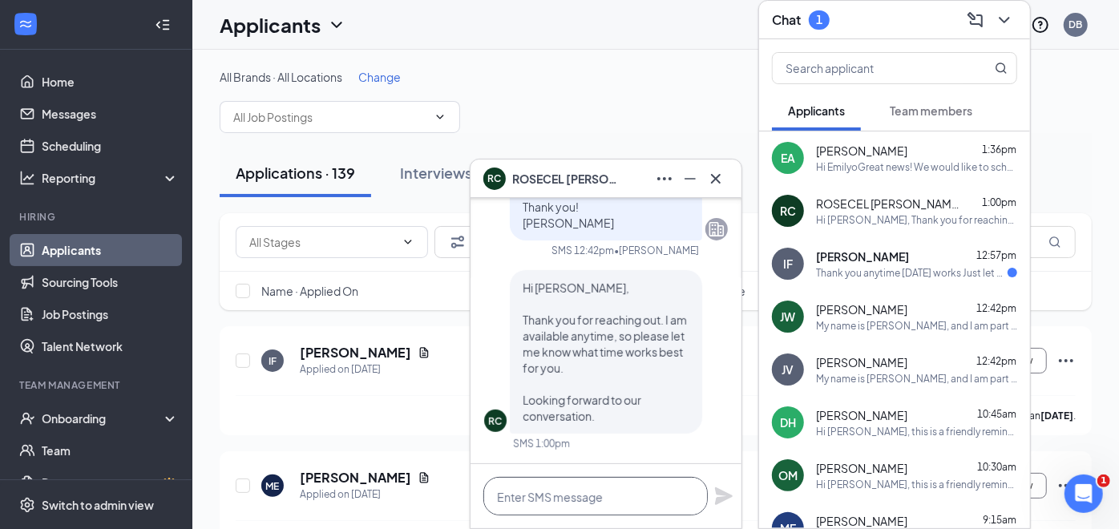
click at [563, 480] on textarea at bounding box center [596, 496] width 225 height 38
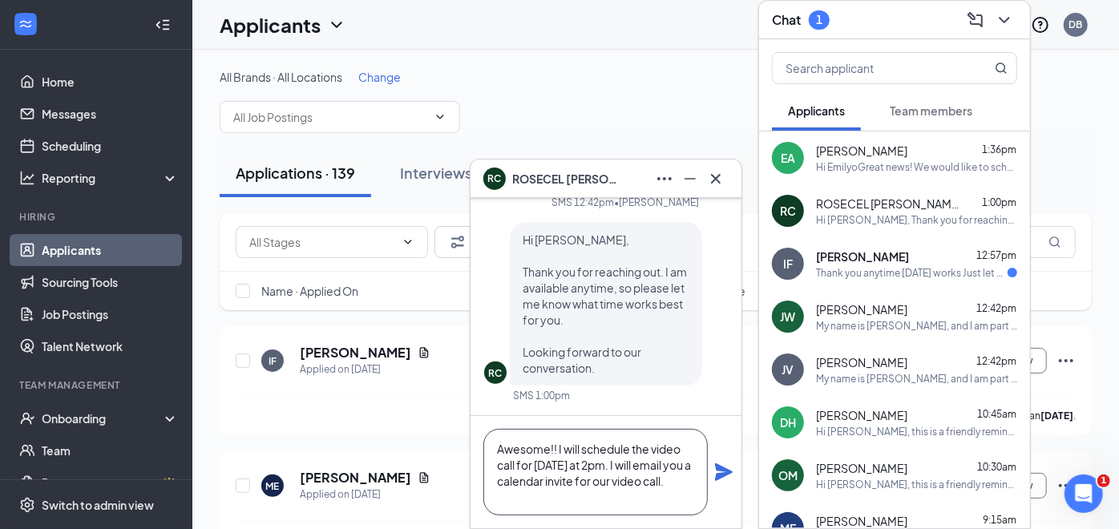
type textarea "Awesome!! I will schedule the video call for [DATE] at 2pm. I will email you a …"
click at [719, 471] on icon "Plane" at bounding box center [724, 473] width 18 height 18
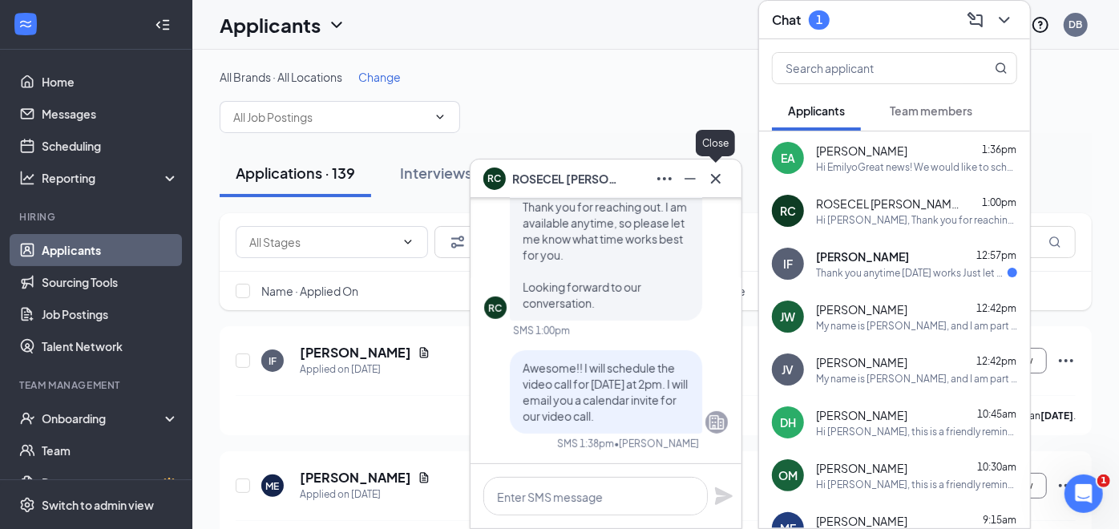
click at [719, 176] on icon "Cross" at bounding box center [716, 178] width 10 height 10
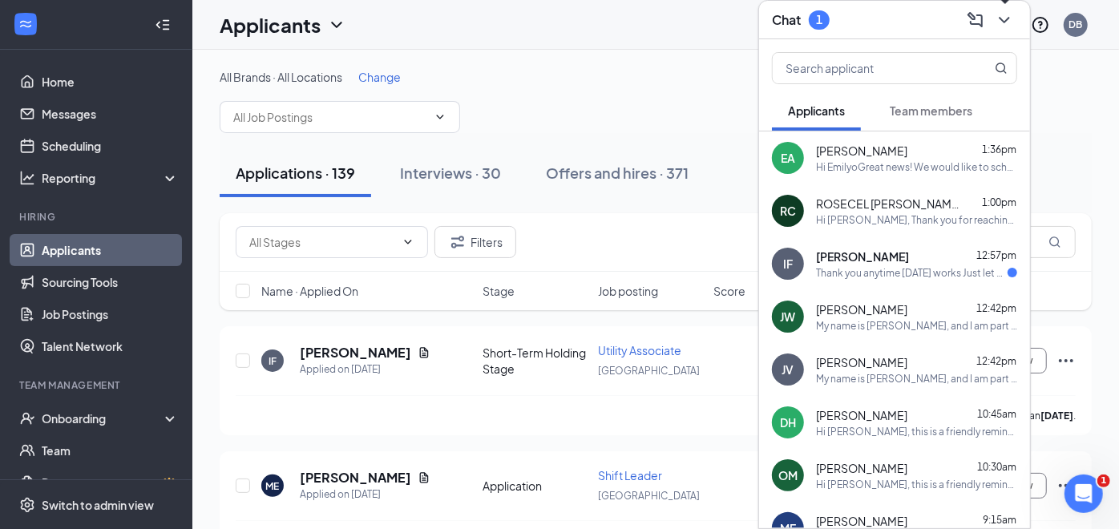
click at [1006, 16] on icon "ChevronDown" at bounding box center [1004, 19] width 19 height 19
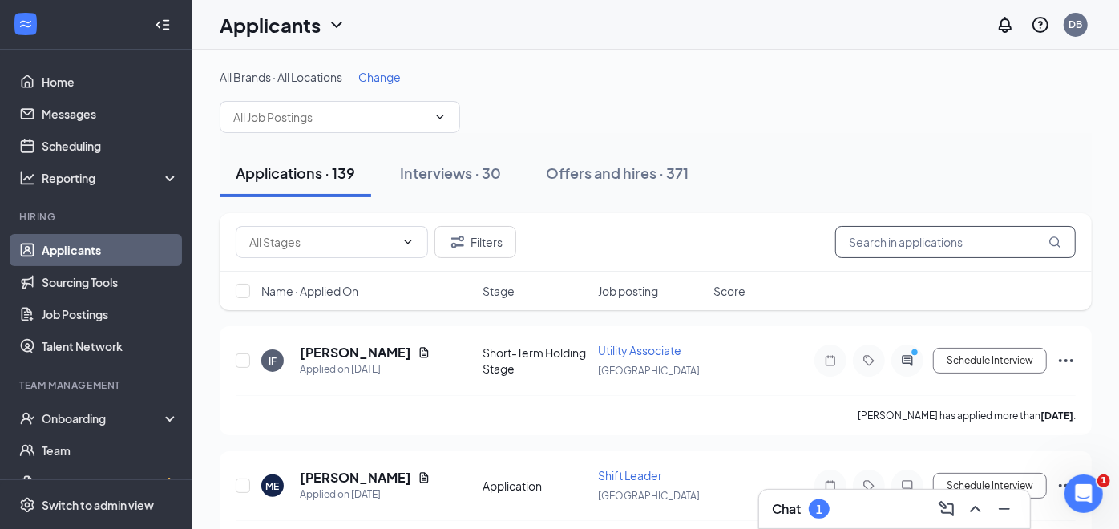
click at [941, 233] on input "text" at bounding box center [956, 242] width 241 height 32
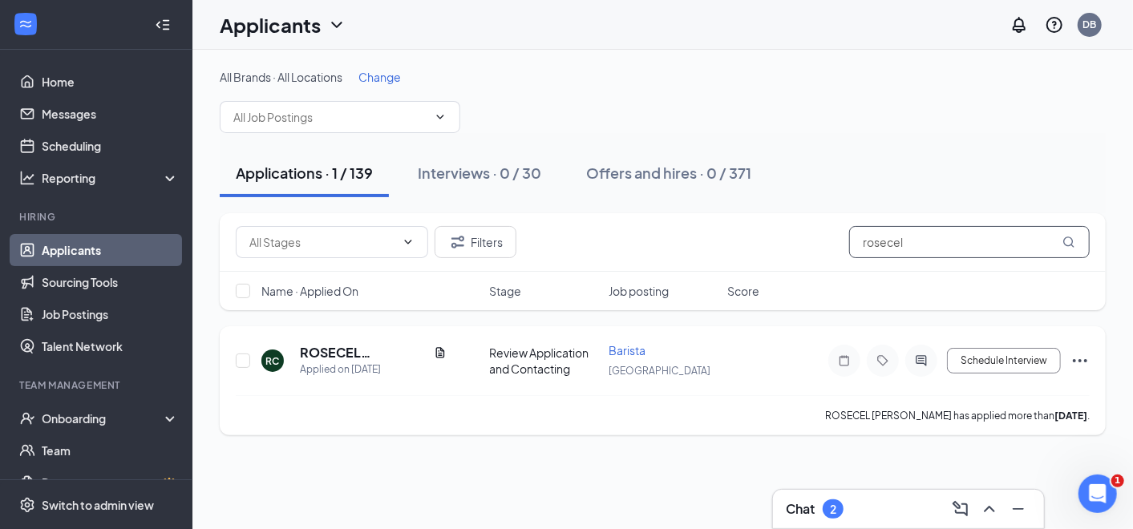
type input "rosecel"
click at [841, 366] on div at bounding box center [844, 361] width 32 height 32
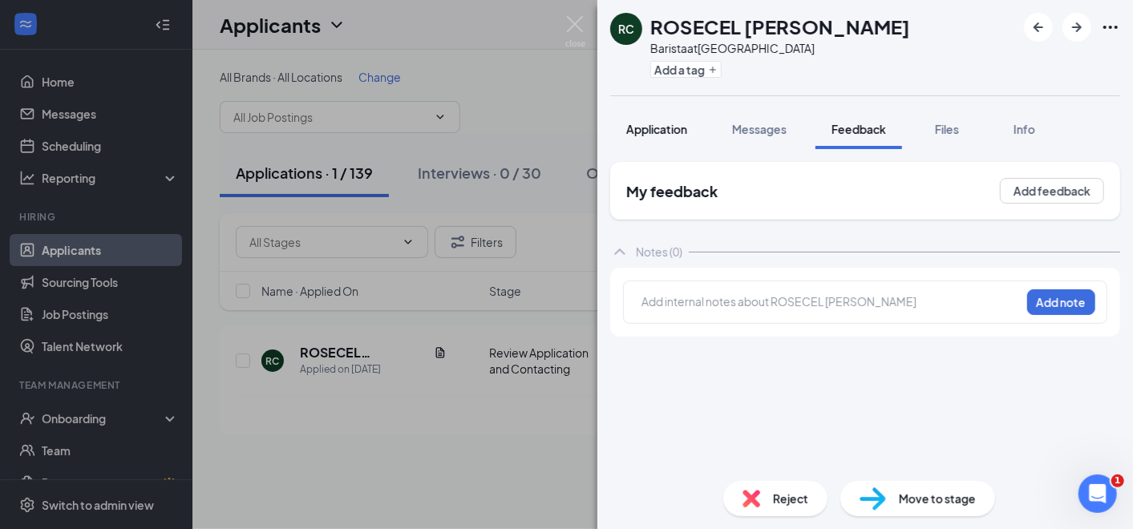
click at [670, 131] on span "Application" at bounding box center [656, 129] width 61 height 14
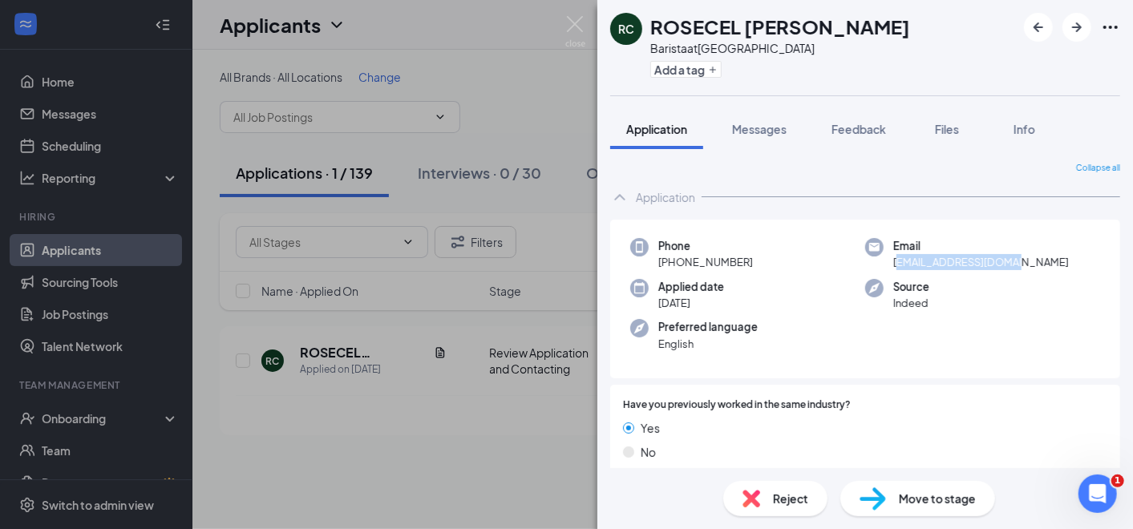
drag, startPoint x: 1019, startPoint y: 264, endPoint x: 889, endPoint y: 266, distance: 130.7
click at [889, 266] on div "Email [EMAIL_ADDRESS][DOMAIN_NAME]" at bounding box center [982, 254] width 235 height 33
click at [893, 266] on span "[EMAIL_ADDRESS][DOMAIN_NAME]" at bounding box center [981, 262] width 176 height 16
click at [1025, 273] on div "Phone [PHONE_NUMBER] Email [EMAIL_ADDRESS][DOMAIN_NAME] Applied date [DATE] Sou…" at bounding box center [865, 300] width 510 height 160
drag, startPoint x: 1016, startPoint y: 257, endPoint x: 917, endPoint y: 267, distance: 100.0
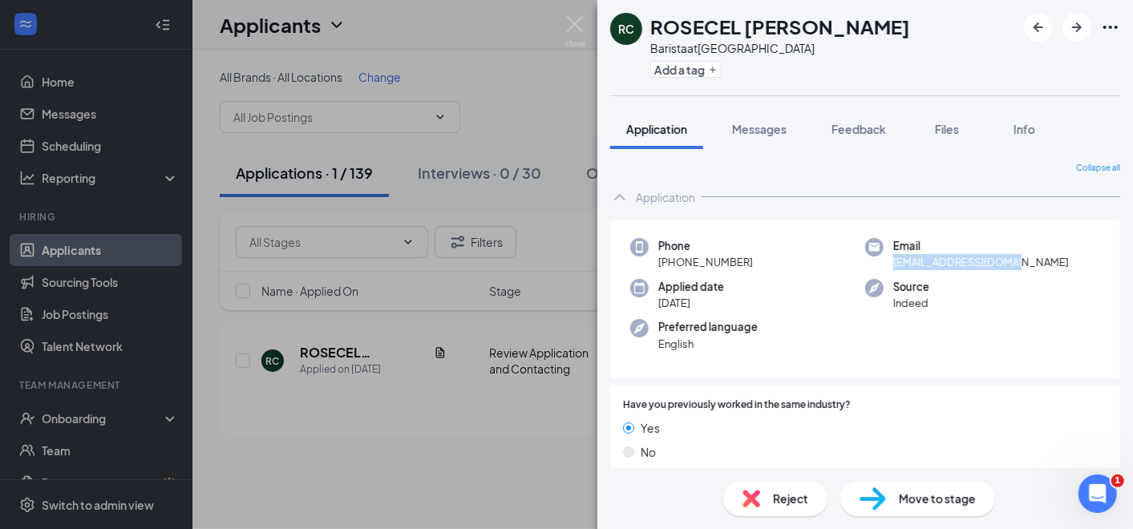
click at [882, 265] on div "Email [EMAIL_ADDRESS][DOMAIN_NAME]" at bounding box center [982, 254] width 235 height 33
copy span "[EMAIL_ADDRESS][DOMAIN_NAME]"
click at [914, 492] on span "Move to stage" at bounding box center [937, 499] width 77 height 18
type input "Recruiter Initial Screen (next stage)"
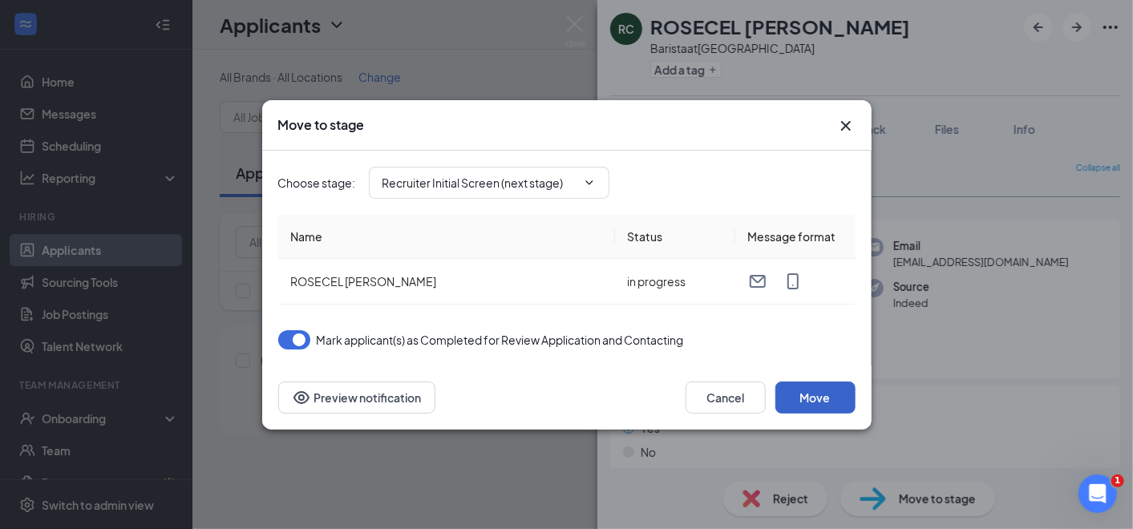
click at [836, 391] on button "Move" at bounding box center [815, 398] width 80 height 32
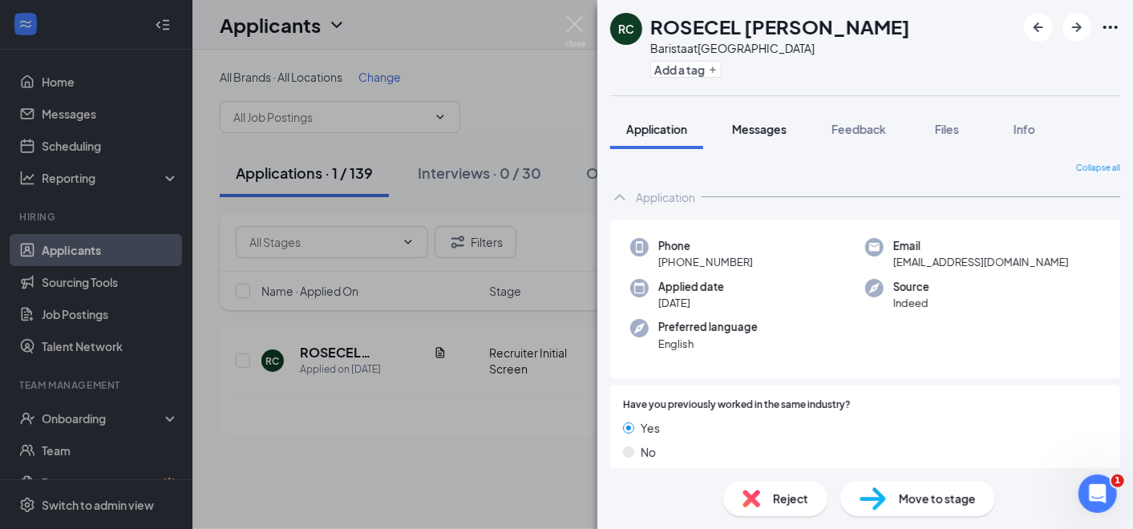
click at [754, 123] on span "Messages" at bounding box center [759, 129] width 55 height 14
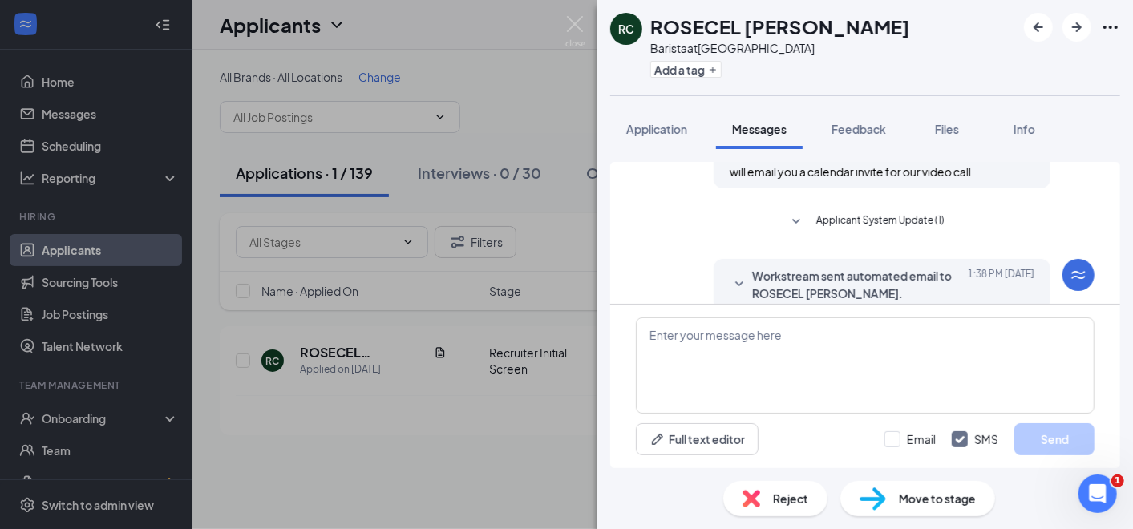
scroll to position [771, 0]
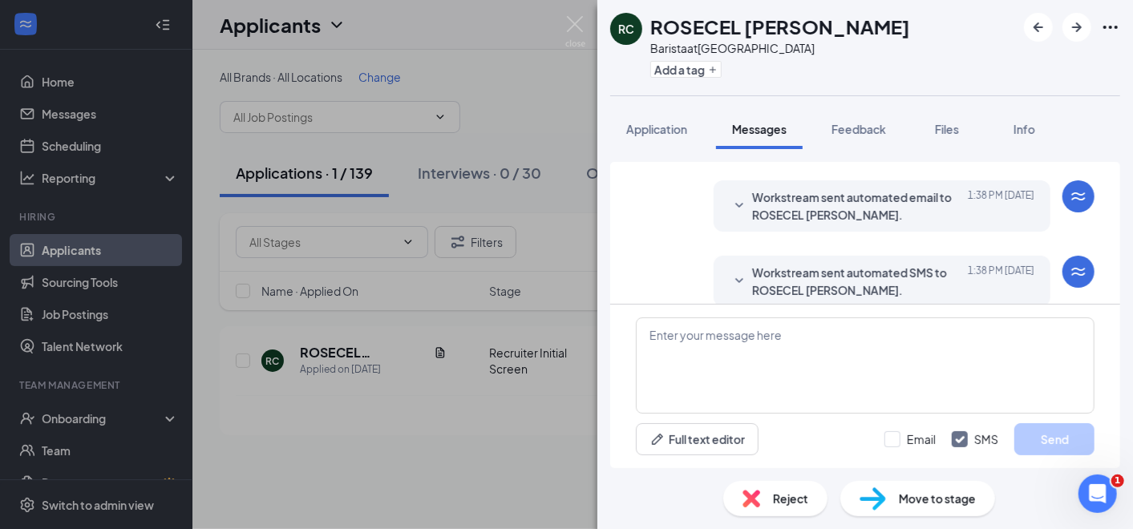
click at [473, 420] on div "RC ROSECEL [PERSON_NAME] Barista at [GEOGRAPHIC_DATA] Add a tag Application Mes…" at bounding box center [566, 264] width 1133 height 529
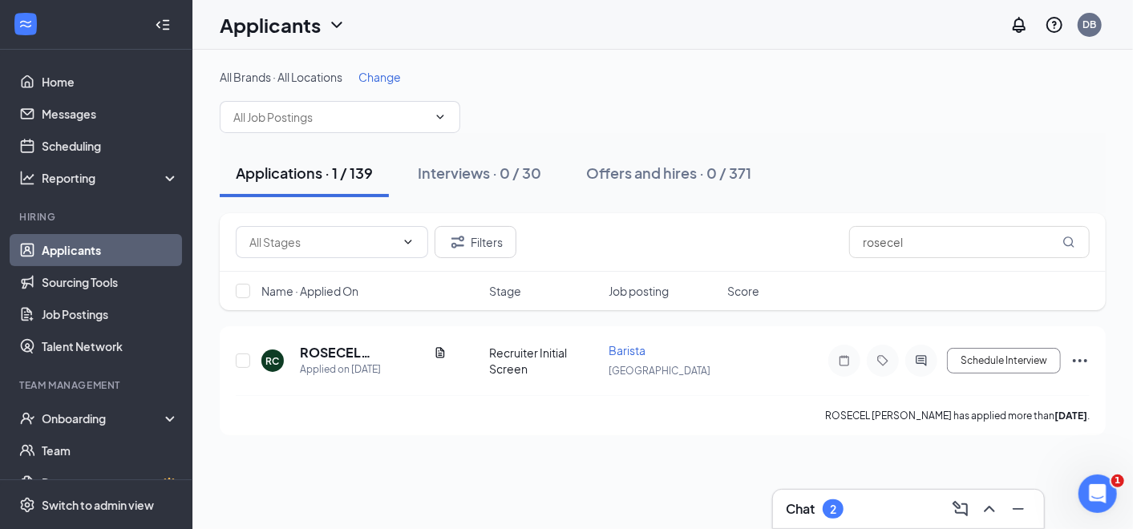
click at [884, 508] on div "Chat 2" at bounding box center [908, 509] width 245 height 26
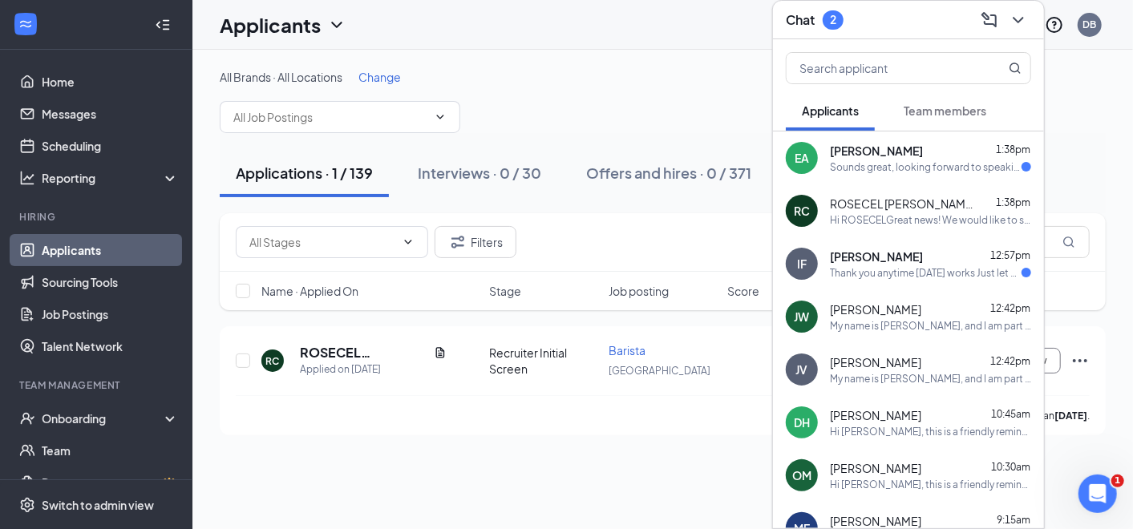
click at [870, 261] on span "[PERSON_NAME]" at bounding box center [876, 257] width 93 height 16
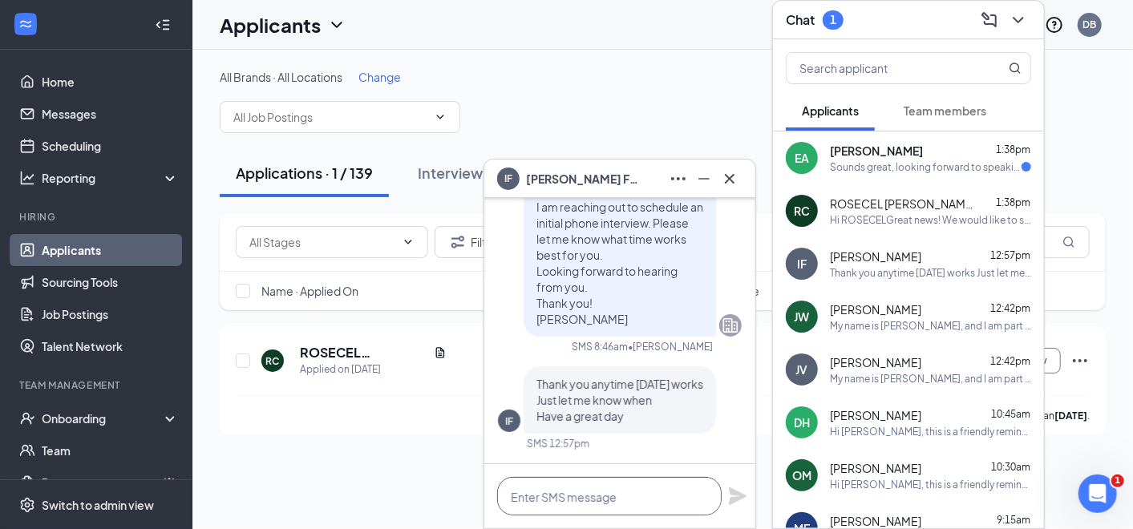
click at [592, 487] on textarea at bounding box center [609, 496] width 225 height 38
click at [571, 492] on textarea at bounding box center [609, 496] width 225 height 38
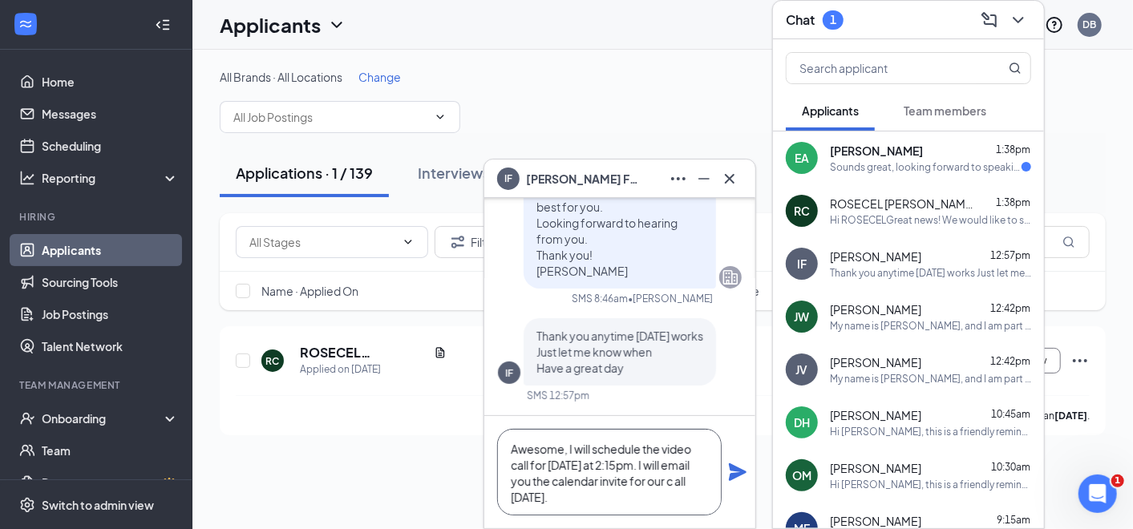
click at [703, 484] on textarea "Awesome, I will schedule the video call for [DATE] at 2:15pm. I will email you …" at bounding box center [609, 472] width 225 height 87
click at [701, 481] on textarea "Awesome, I will schedule the video call for [DATE] at 2:15pm. I will email you …" at bounding box center [609, 472] width 225 height 87
click at [511, 501] on textarea "Awesome, I will schedule the video call for [DATE] at 2:15pm. I will email you …" at bounding box center [609, 472] width 225 height 87
type textarea "Awesome, I will schedule the video call for [DATE] at 2:15pm. I will email you …"
click at [723, 474] on div "Awesome, I will schedule the video call for [DATE] at 2:15pm. I will email you …" at bounding box center [619, 472] width 271 height 112
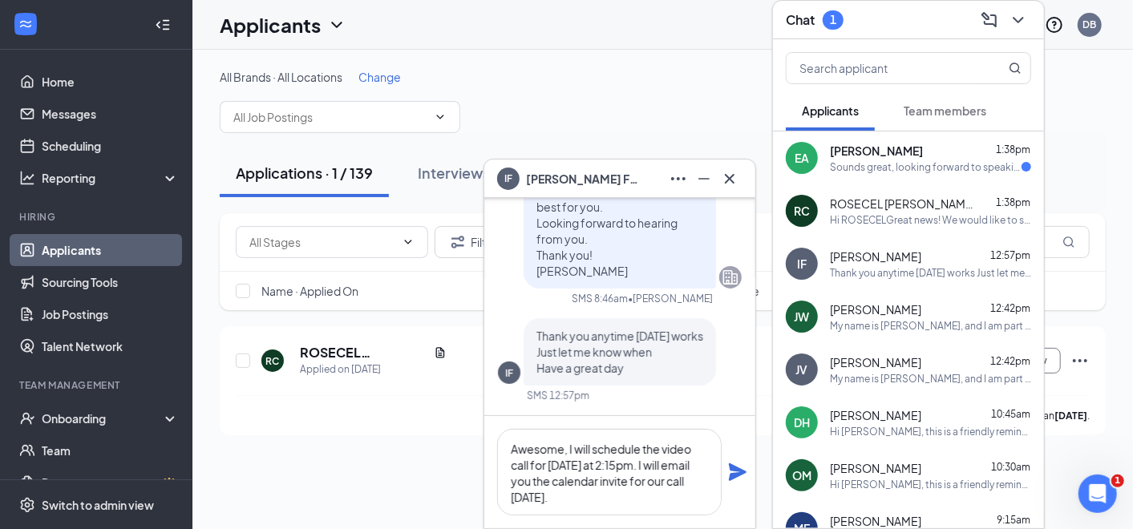
click at [738, 470] on icon "Plane" at bounding box center [738, 473] width 18 height 18
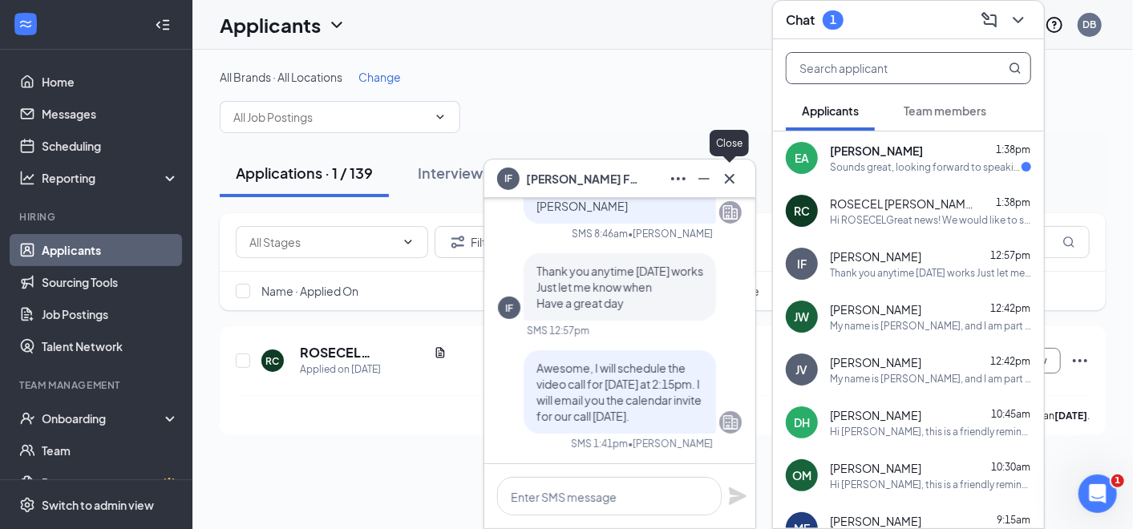
drag, startPoint x: 721, startPoint y: 172, endPoint x: 1003, endPoint y: 62, distance: 302.9
click at [726, 170] on icon "Cross" at bounding box center [729, 178] width 19 height 19
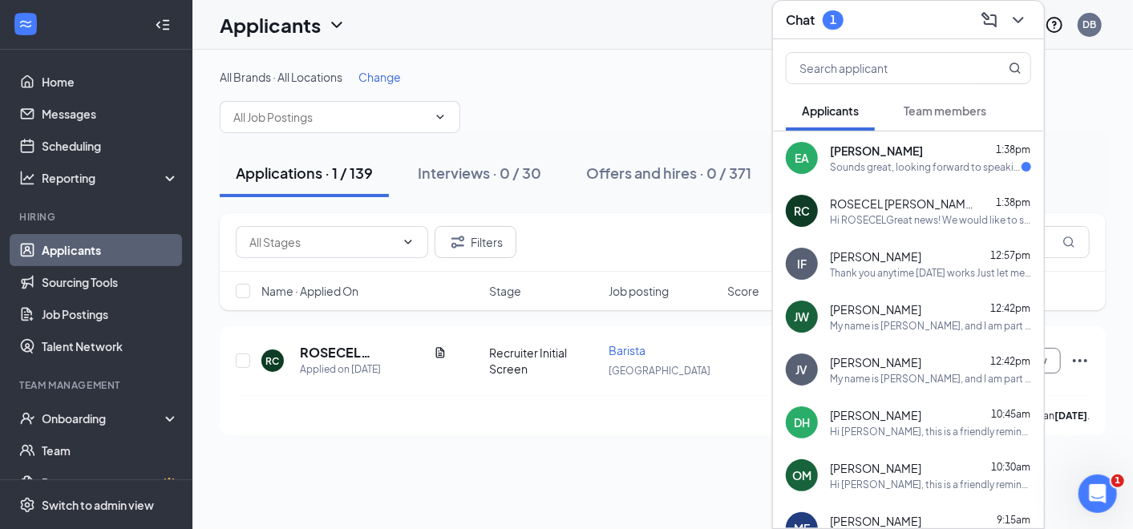
click at [1013, 20] on icon "ChevronDown" at bounding box center [1018, 19] width 19 height 19
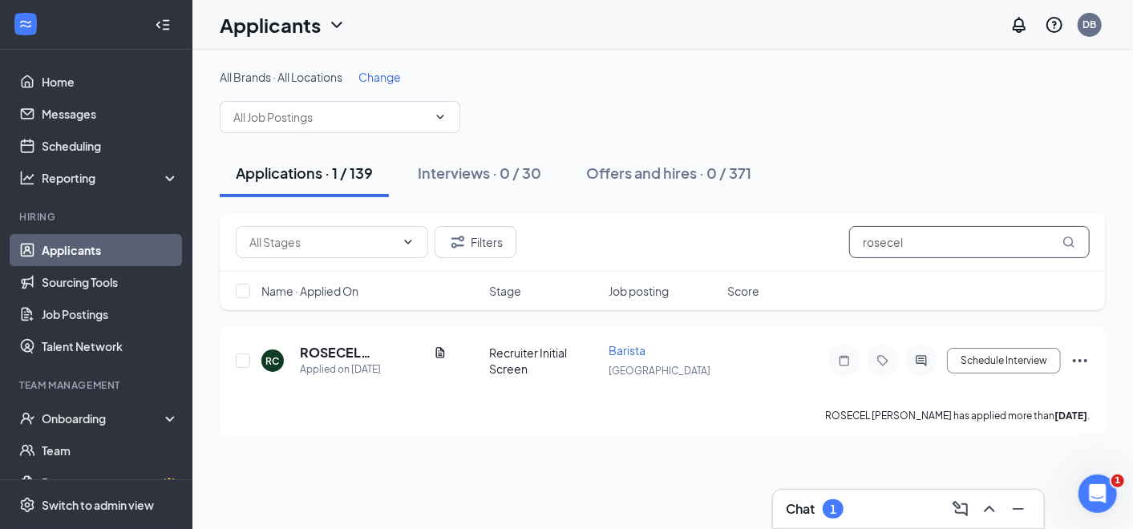
drag, startPoint x: 913, startPoint y: 246, endPoint x: 817, endPoint y: 242, distance: 96.3
click at [818, 242] on div "Filters rosecel" at bounding box center [663, 242] width 854 height 32
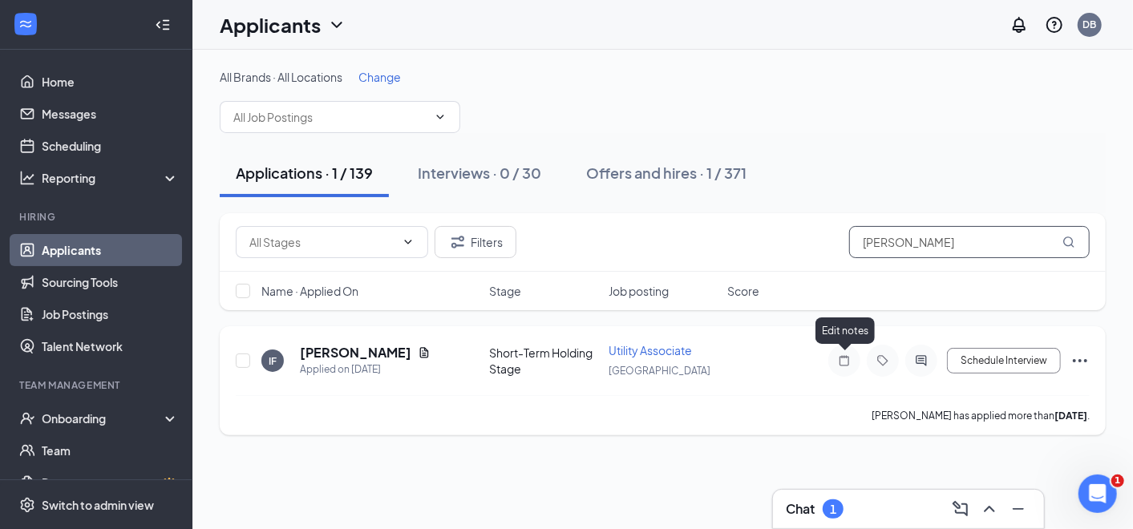
type input "[PERSON_NAME]"
click at [848, 359] on icon "Note" at bounding box center [844, 360] width 19 height 13
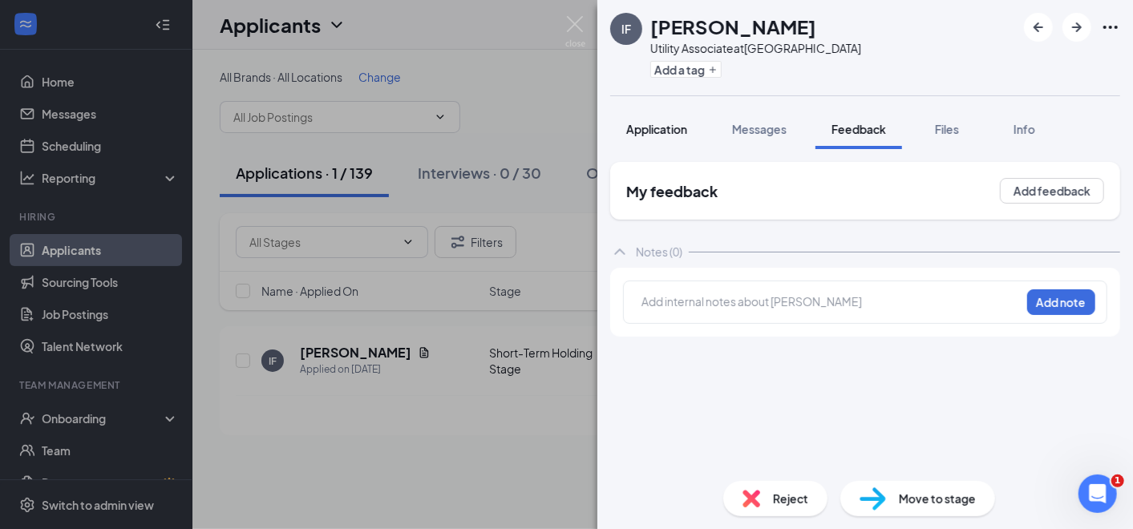
click at [655, 119] on button "Application" at bounding box center [656, 129] width 93 height 40
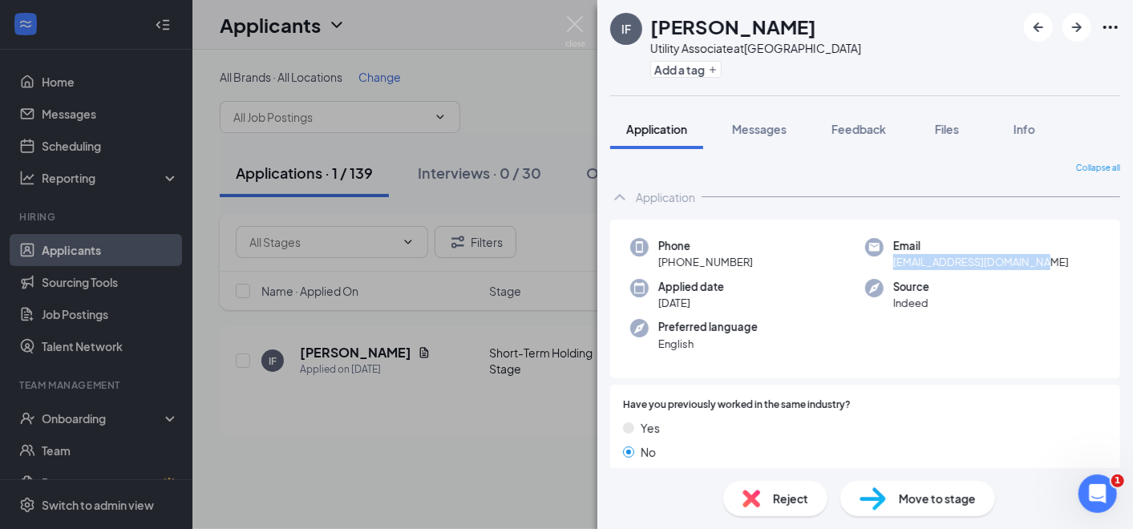
drag, startPoint x: 1037, startPoint y: 268, endPoint x: 880, endPoint y: 261, distance: 156.5
click at [880, 261] on div "Email [EMAIL_ADDRESS][DOMAIN_NAME]" at bounding box center [982, 254] width 235 height 33
copy span "[EMAIL_ADDRESS][DOMAIN_NAME]"
click at [422, 444] on div "IF [PERSON_NAME] Utility Associate at [GEOGRAPHIC_DATA] Add a tag Application M…" at bounding box center [566, 264] width 1133 height 529
click at [536, 449] on div "IF [PERSON_NAME] Utility Associate at [GEOGRAPHIC_DATA] Add a tag Application M…" at bounding box center [566, 264] width 1133 height 529
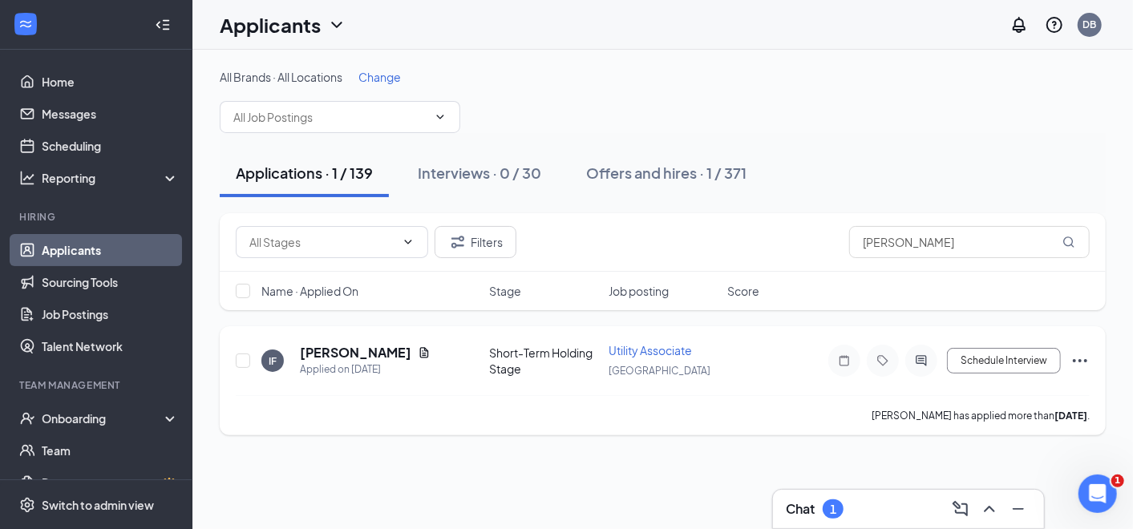
click at [1085, 354] on icon "Ellipses" at bounding box center [1080, 360] width 19 height 19
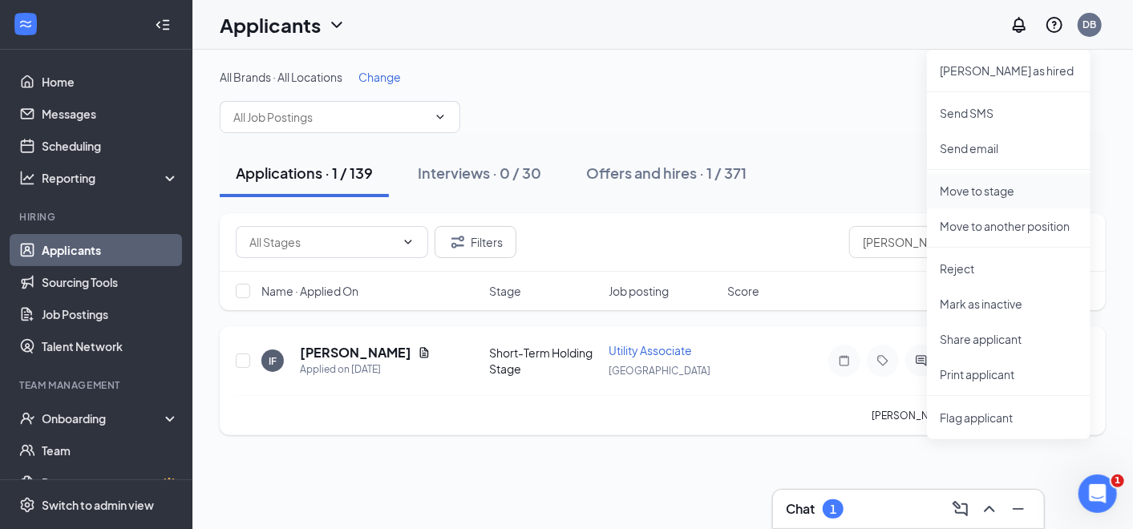
click at [983, 183] on p "Move to stage" at bounding box center [1009, 191] width 138 height 16
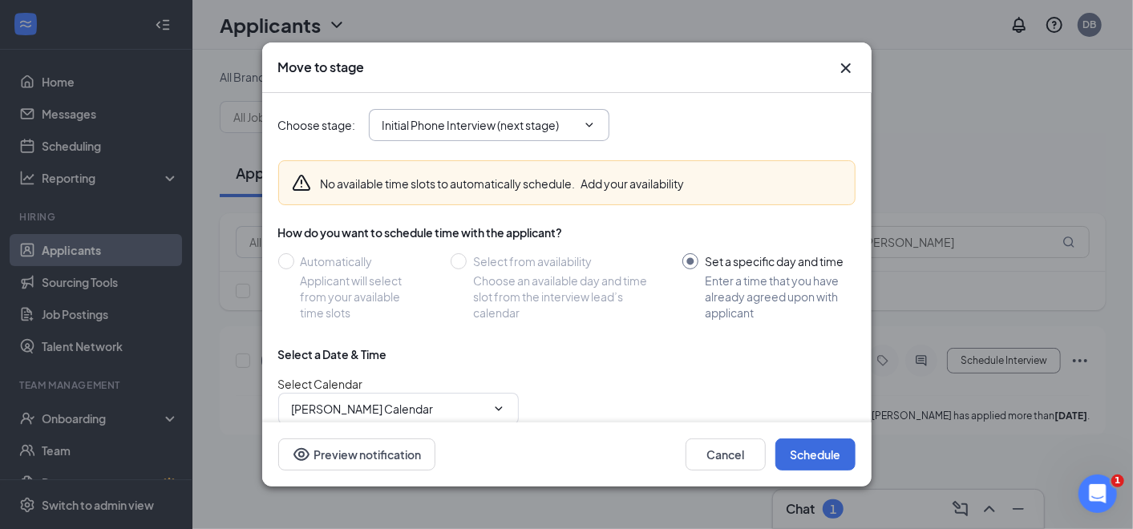
click at [595, 130] on icon "ChevronDown" at bounding box center [589, 125] width 13 height 13
click at [588, 119] on icon "ChevronDown" at bounding box center [589, 125] width 13 height 13
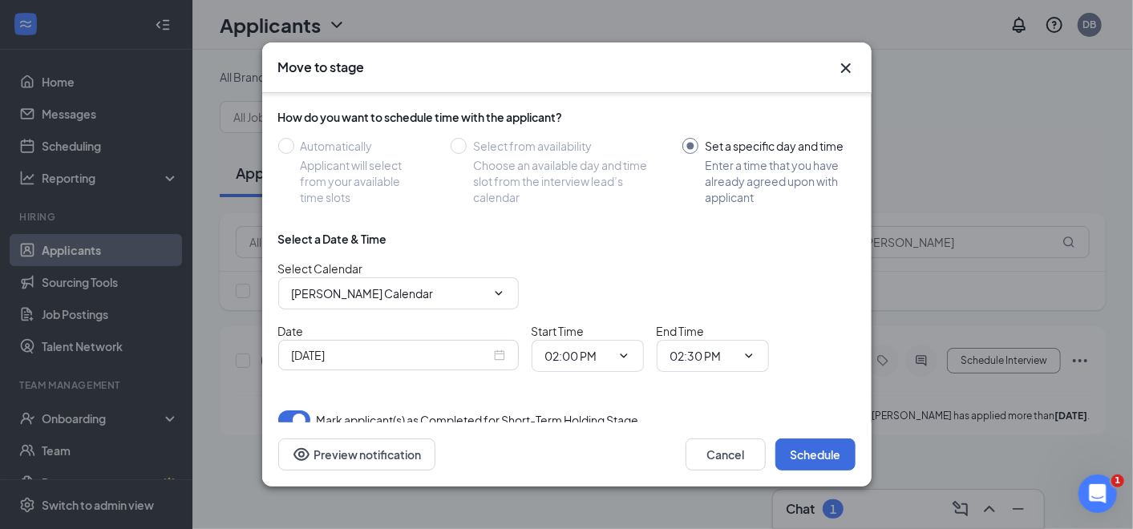
scroll to position [136, 0]
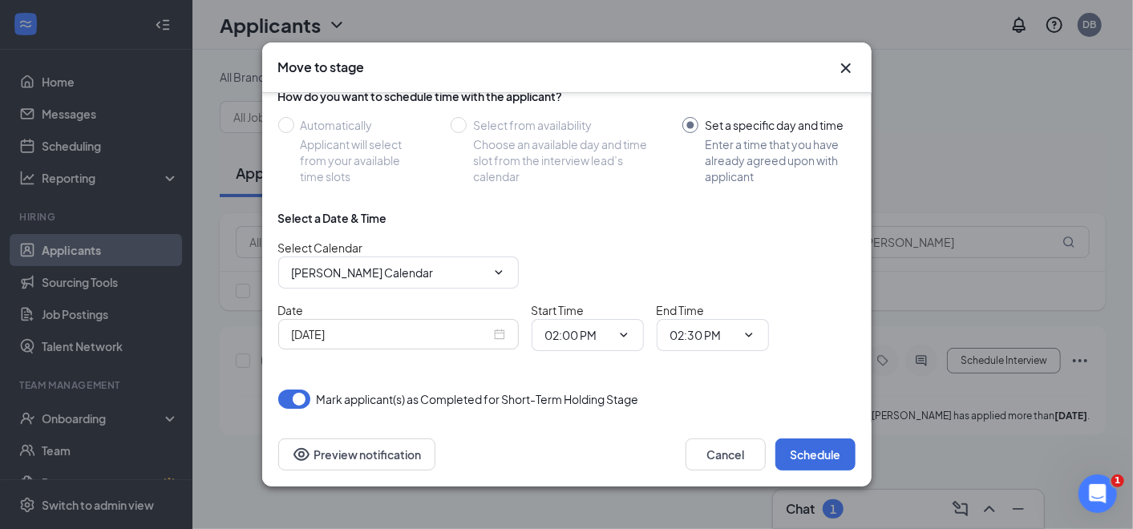
click at [391, 327] on input "[DATE]" at bounding box center [391, 335] width 199 height 18
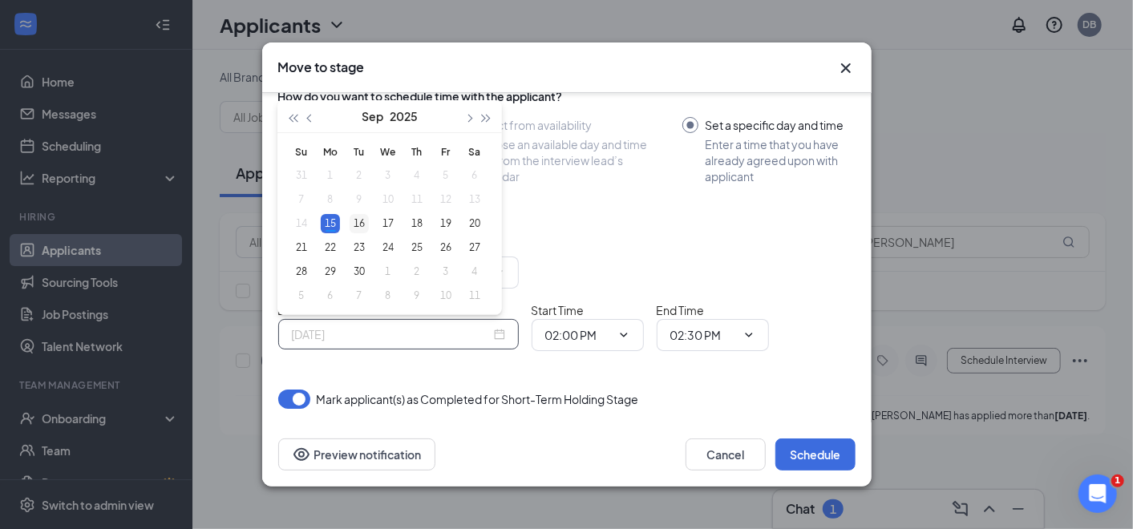
type input "[DATE]"
click at [359, 216] on div "16" at bounding box center [359, 223] width 19 height 19
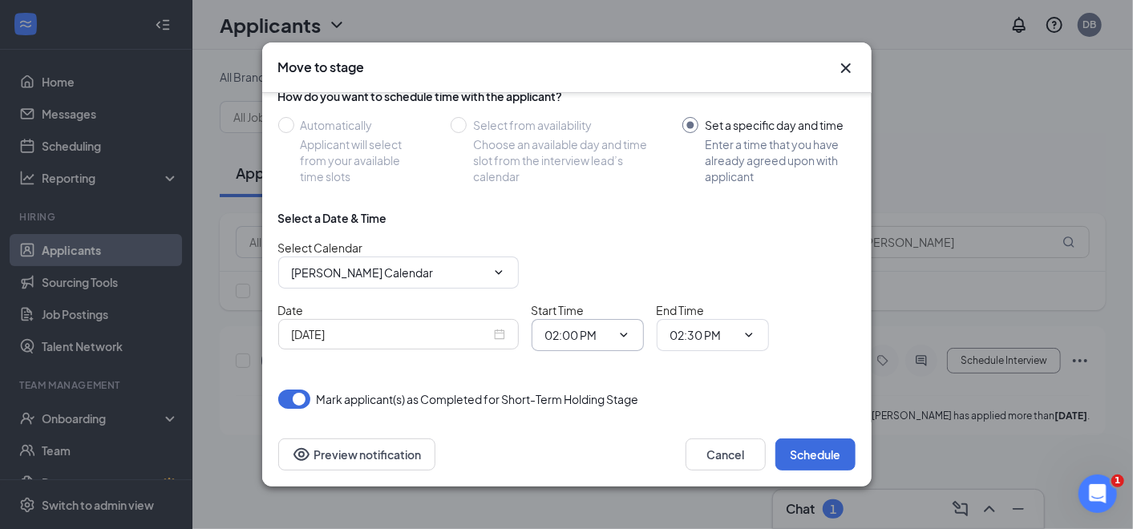
click at [579, 330] on input "02:00 PM" at bounding box center [578, 335] width 66 height 18
click at [579, 156] on div "02:15 PM" at bounding box center [581, 163] width 47 height 18
type input "02:15 PM"
click at [816, 460] on button "Schedule" at bounding box center [815, 455] width 80 height 32
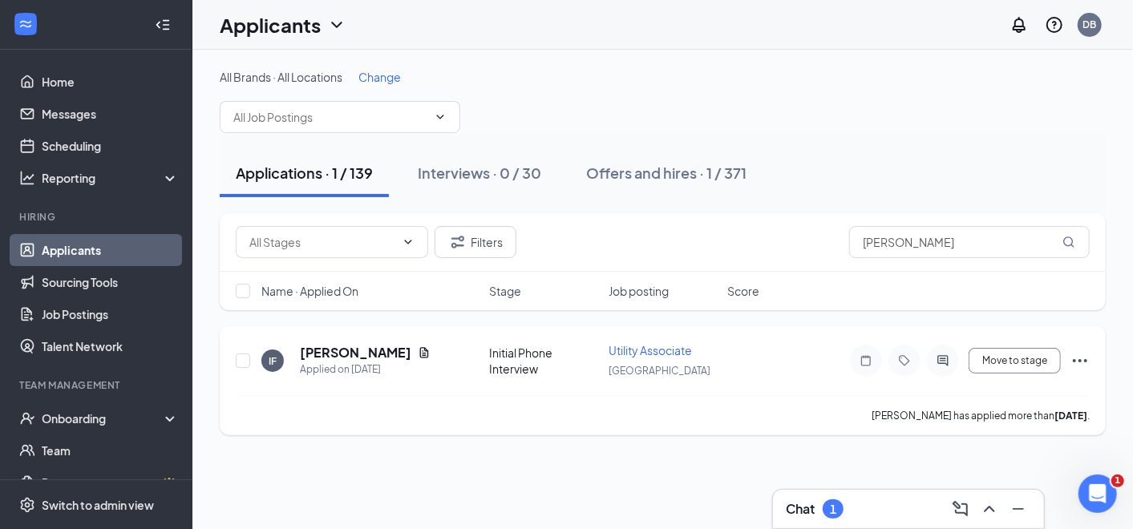
click at [856, 350] on div at bounding box center [866, 361] width 32 height 32
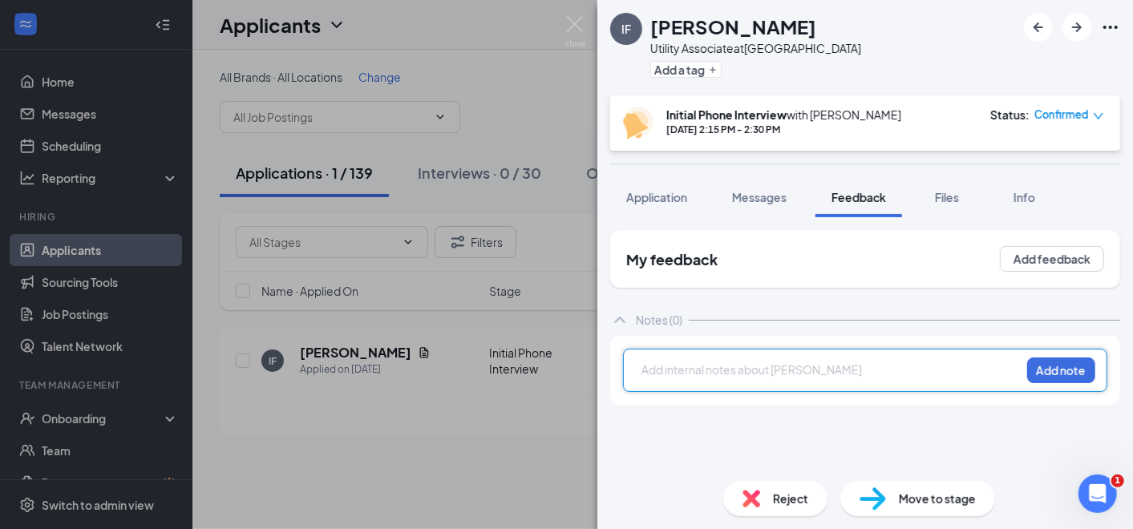
drag, startPoint x: 660, startPoint y: 199, endPoint x: 787, endPoint y: 221, distance: 129.5
click at [661, 199] on span "Application" at bounding box center [656, 197] width 61 height 14
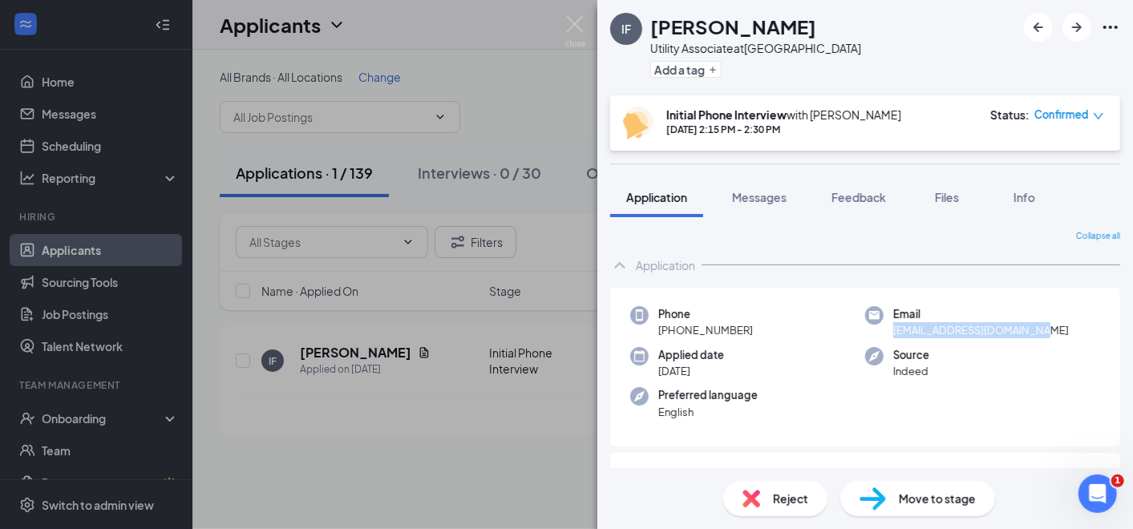
drag, startPoint x: 1035, startPoint y: 328, endPoint x: 887, endPoint y: 331, distance: 148.4
click at [887, 331] on div "Email [EMAIL_ADDRESS][DOMAIN_NAME]" at bounding box center [982, 322] width 235 height 33
copy span "[EMAIL_ADDRESS][DOMAIN_NAME]"
